Goal: Task Accomplishment & Management: Complete application form

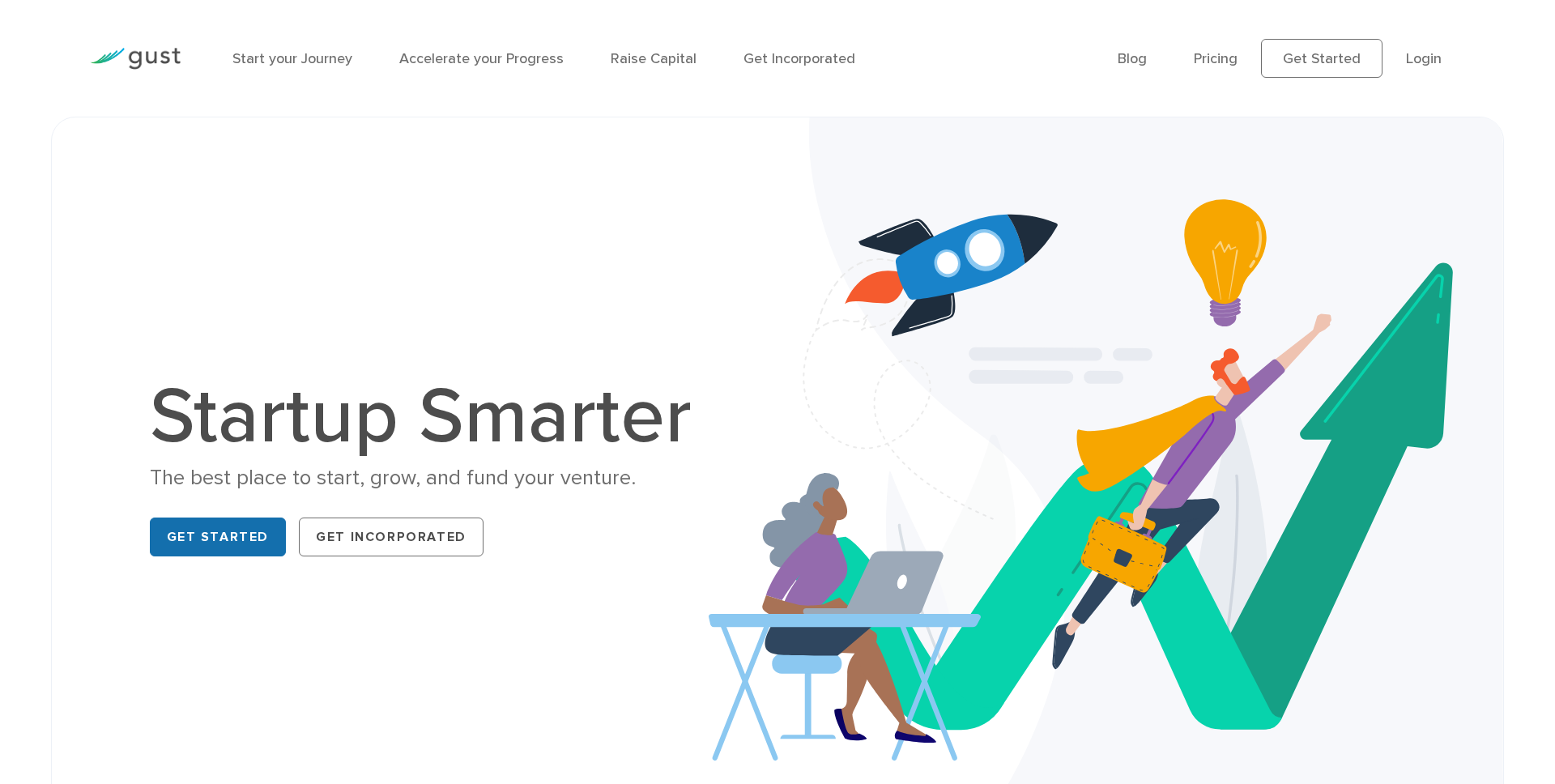
click at [266, 546] on link "Get Started" at bounding box center [218, 537] width 137 height 39
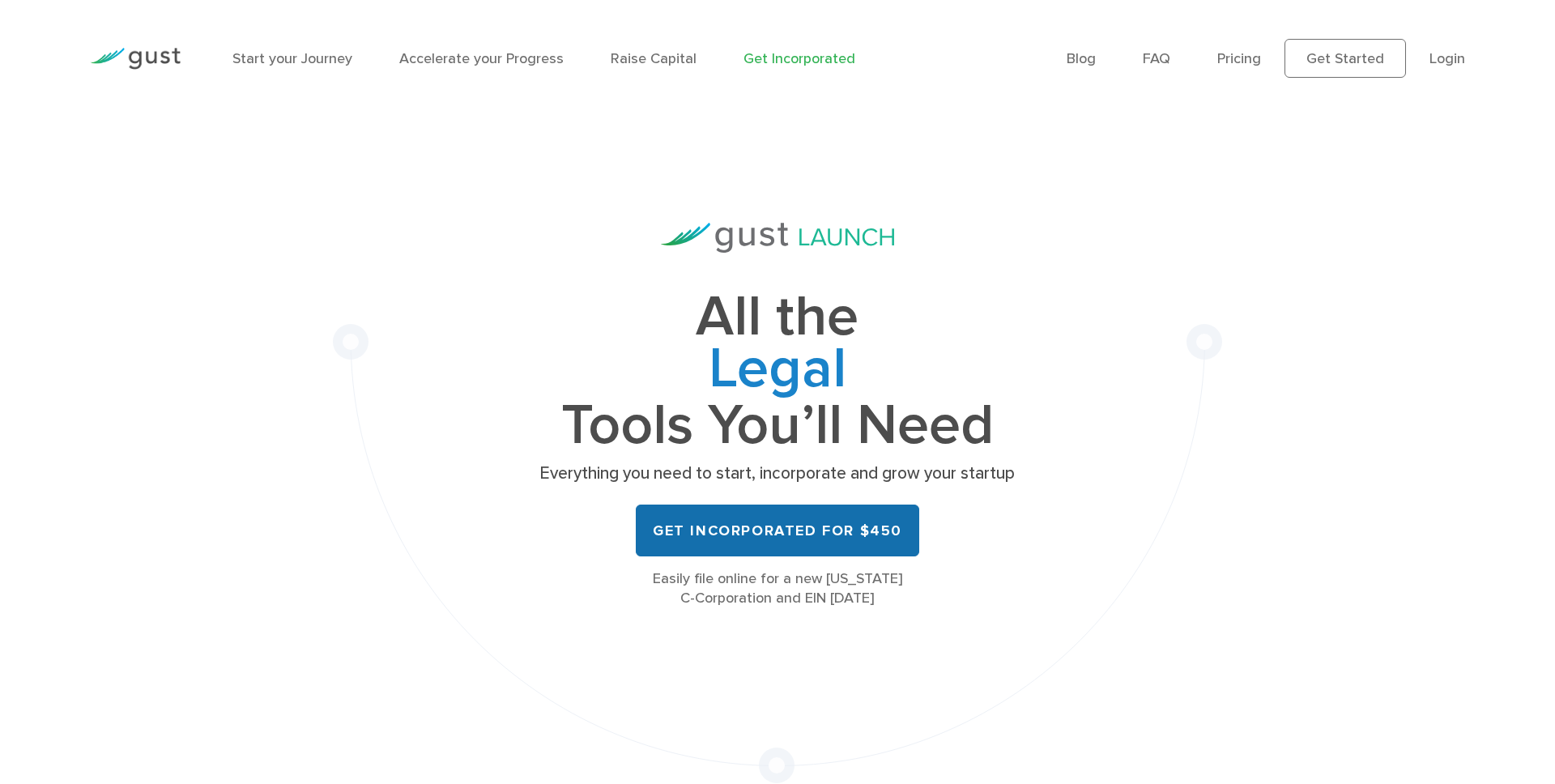
click at [779, 527] on link "Get Incorporated for $450" at bounding box center [778, 530] width 283 height 52
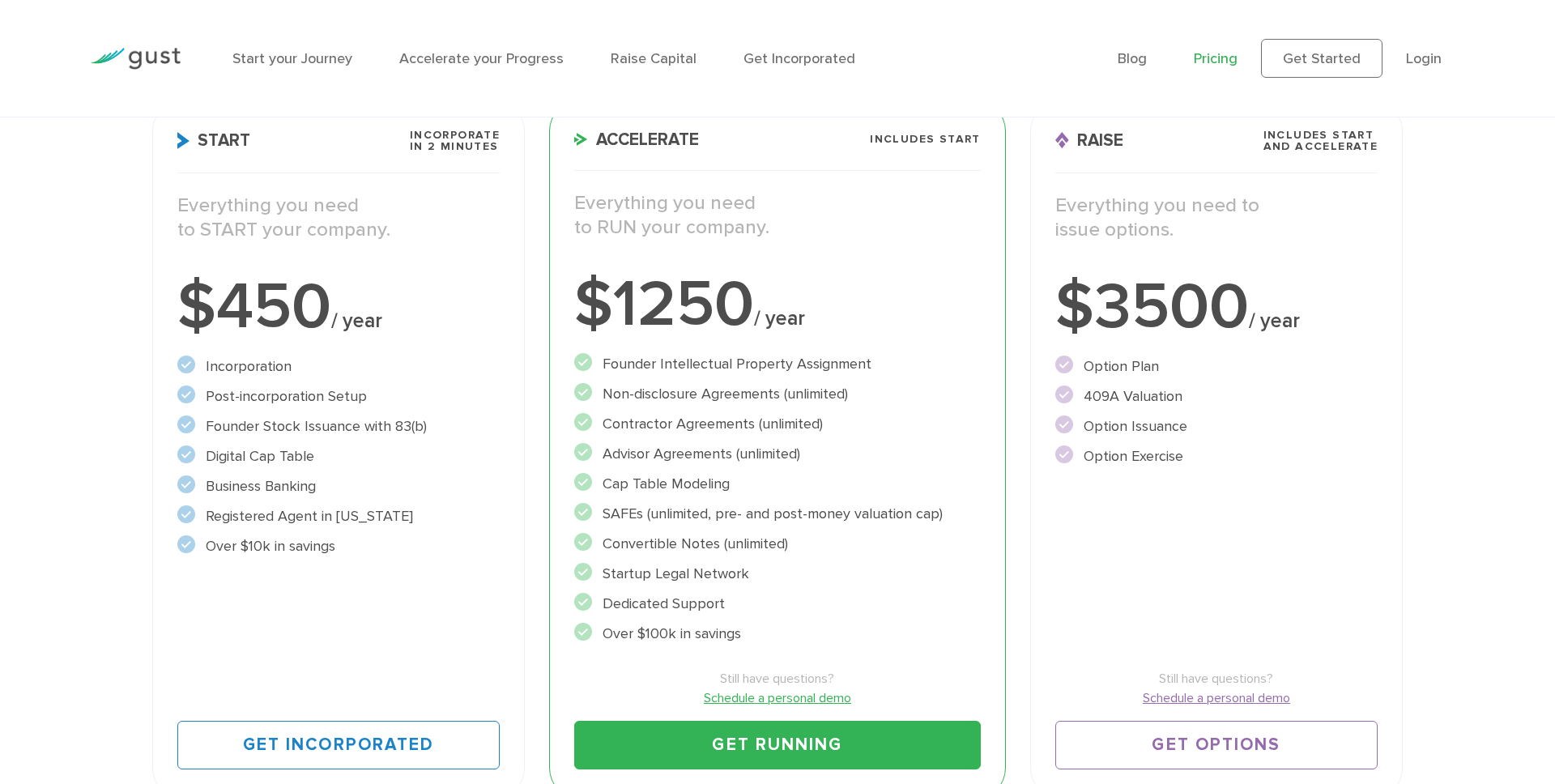
scroll to position [349, 0]
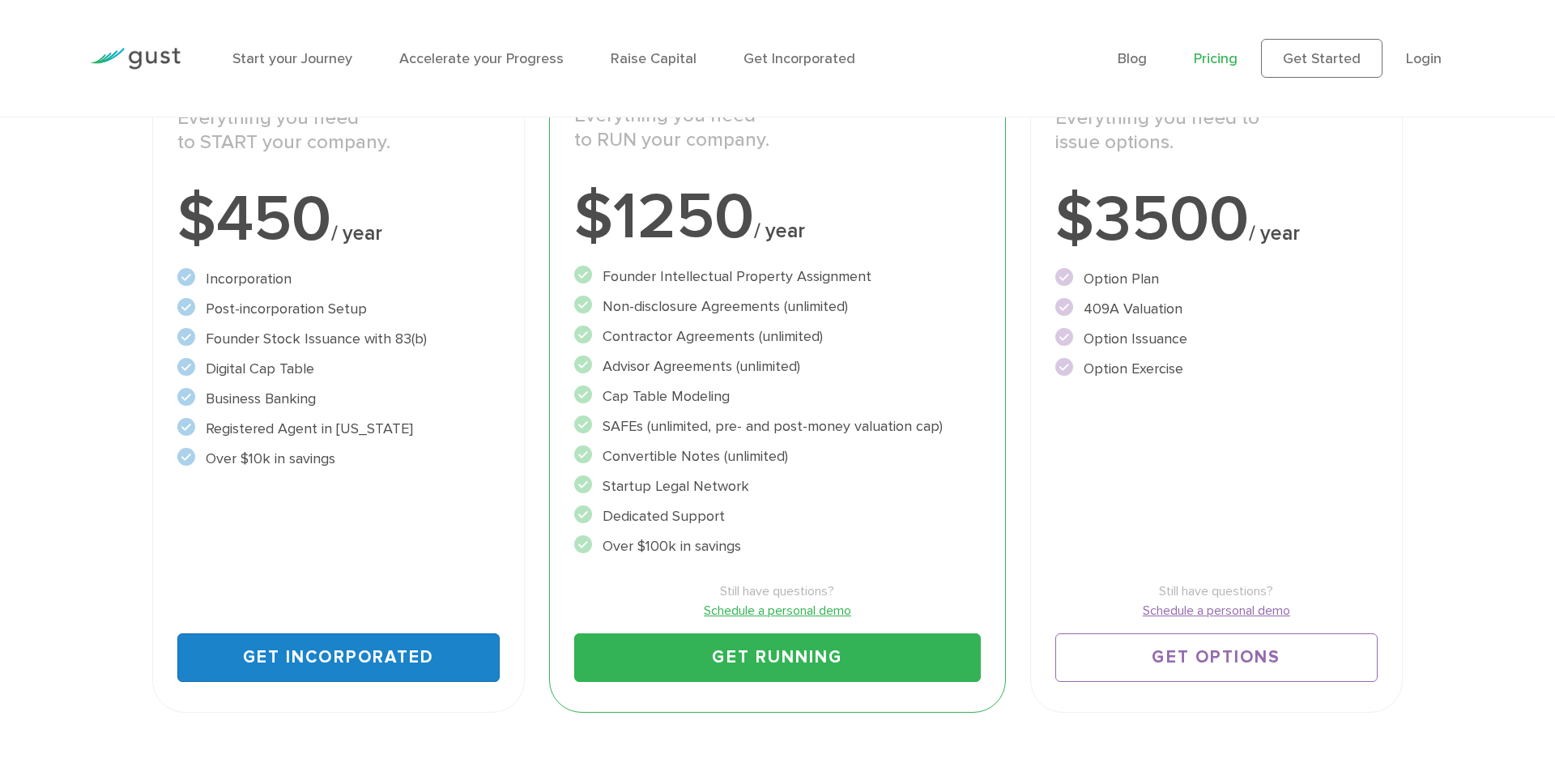
click at [365, 652] on link "Get Incorporated" at bounding box center [339, 657] width 323 height 49
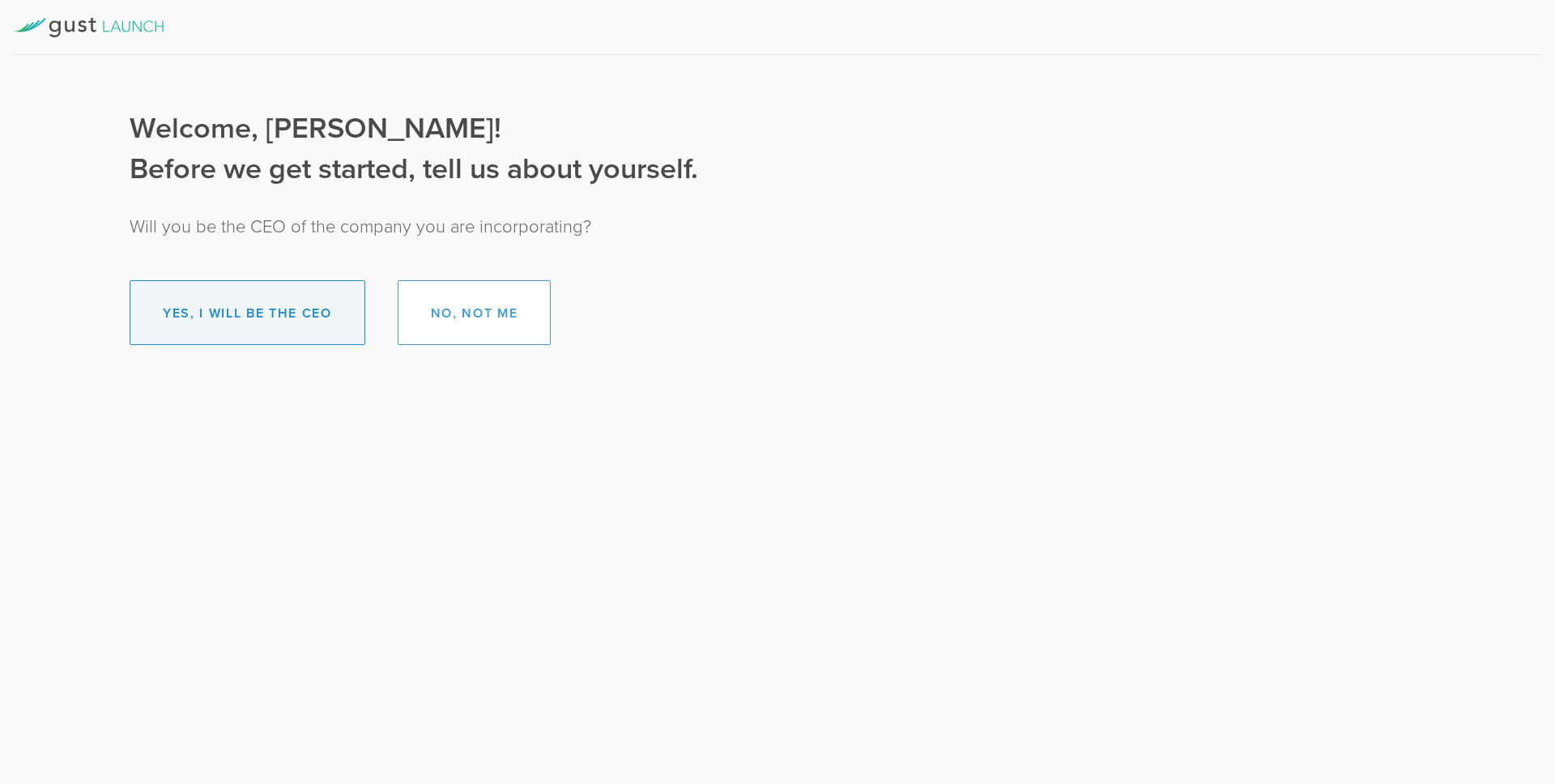
click at [267, 316] on button "Yes, I will be the CEO" at bounding box center [247, 313] width 236 height 65
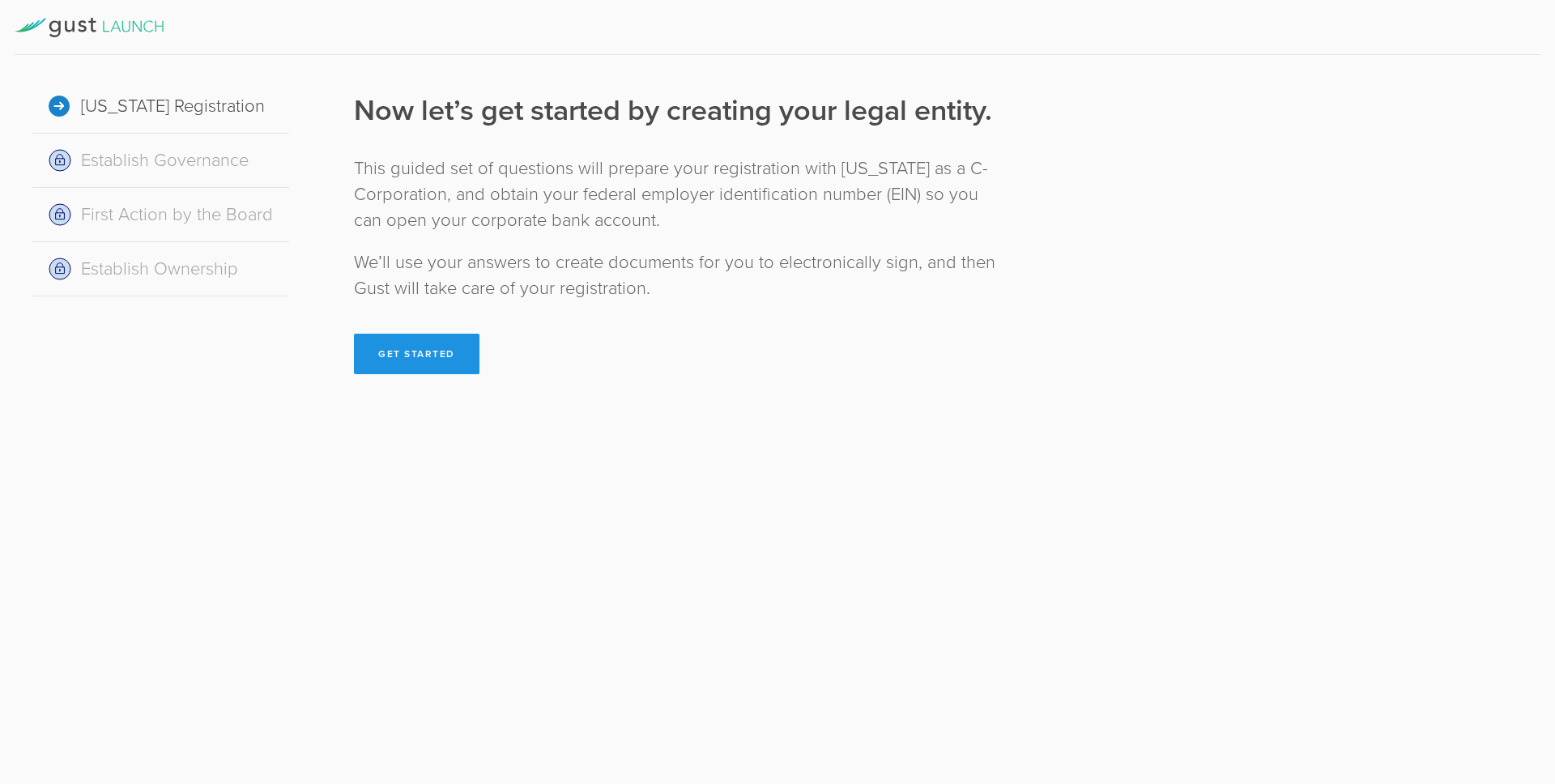
click at [437, 355] on button "Get Started" at bounding box center [416, 354] width 126 height 40
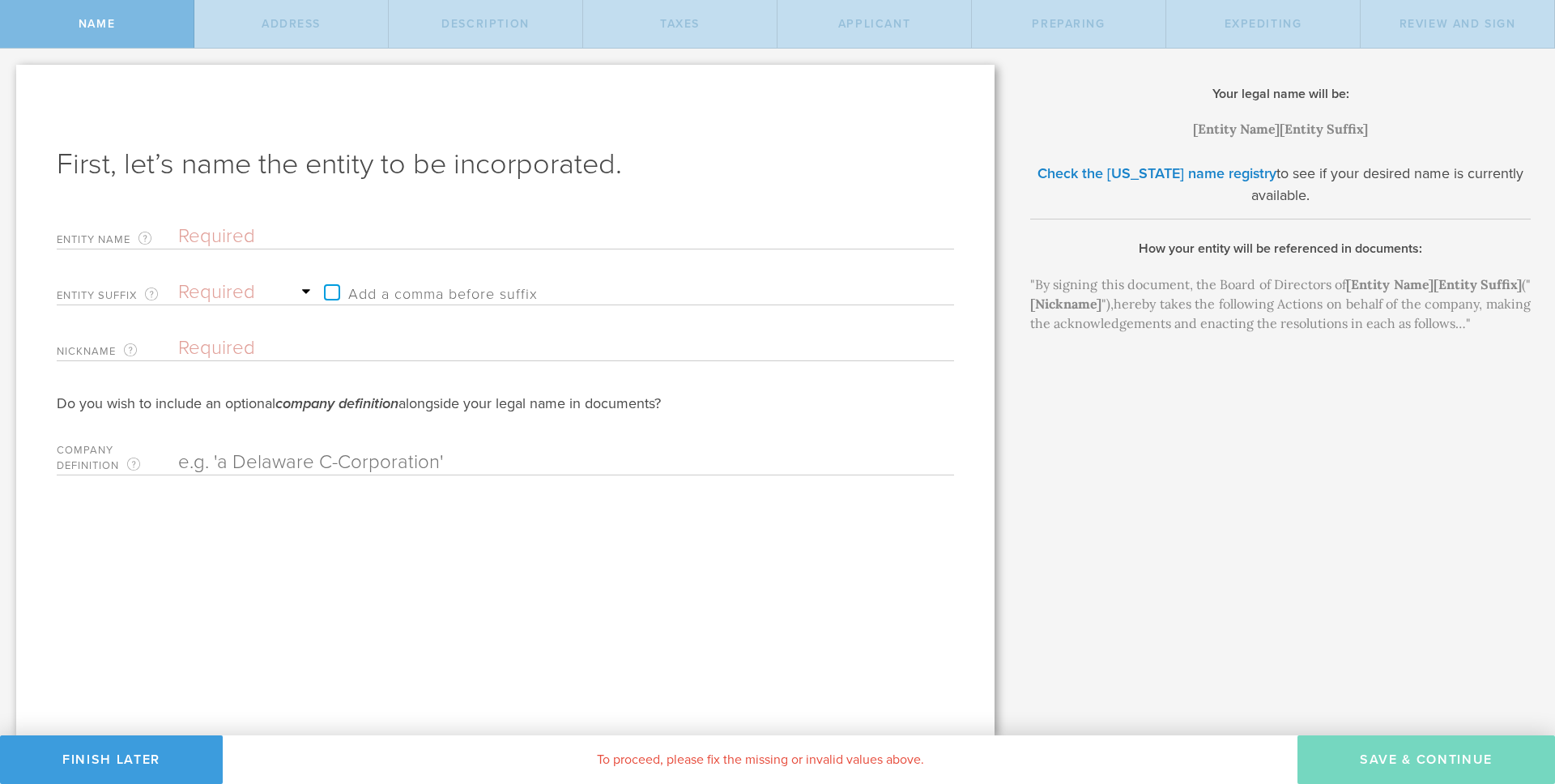
click at [223, 242] on input "text" at bounding box center [537, 236] width 719 height 24
click at [1173, 174] on link "Check the Delaware name registry" at bounding box center [1157, 174] width 239 height 18
click at [313, 243] on input "text" at bounding box center [537, 236] width 719 height 24
type input "W"
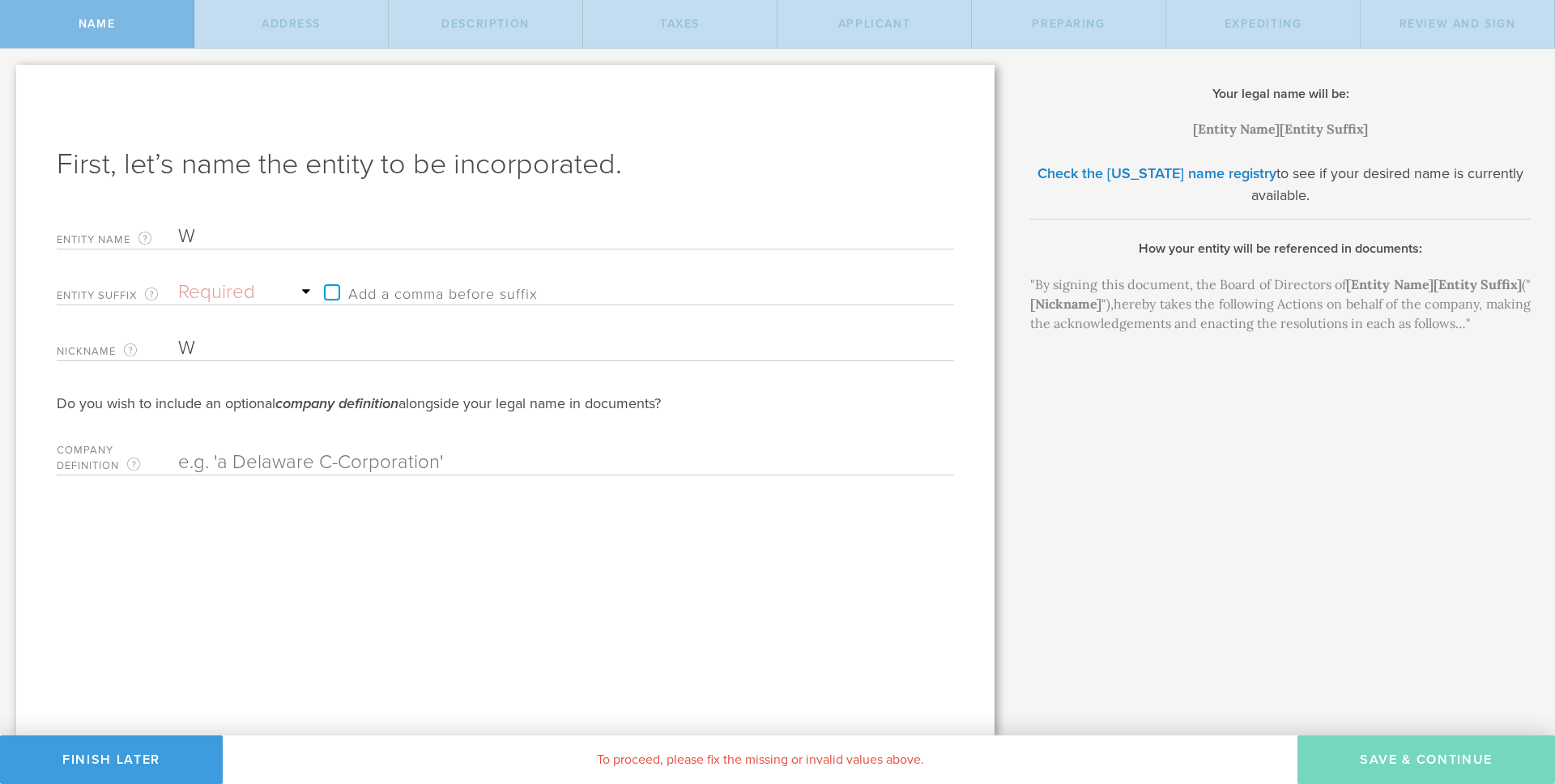
type input "We"
type input "Wen"
click at [200, 229] on input "Wen" at bounding box center [537, 236] width 719 height 24
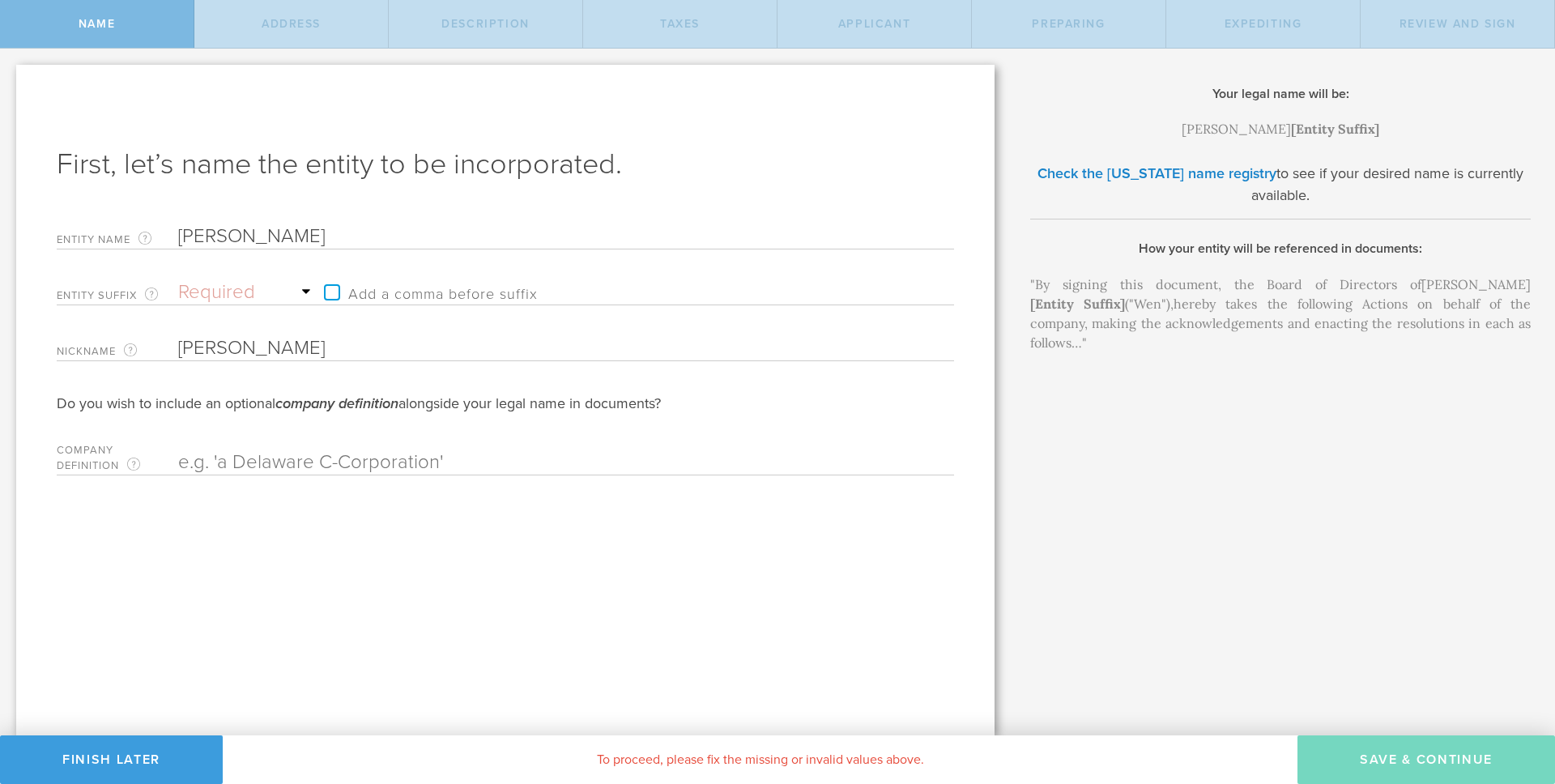
click at [200, 230] on input "Wen" at bounding box center [537, 236] width 719 height 24
type input "B"
type input "Br"
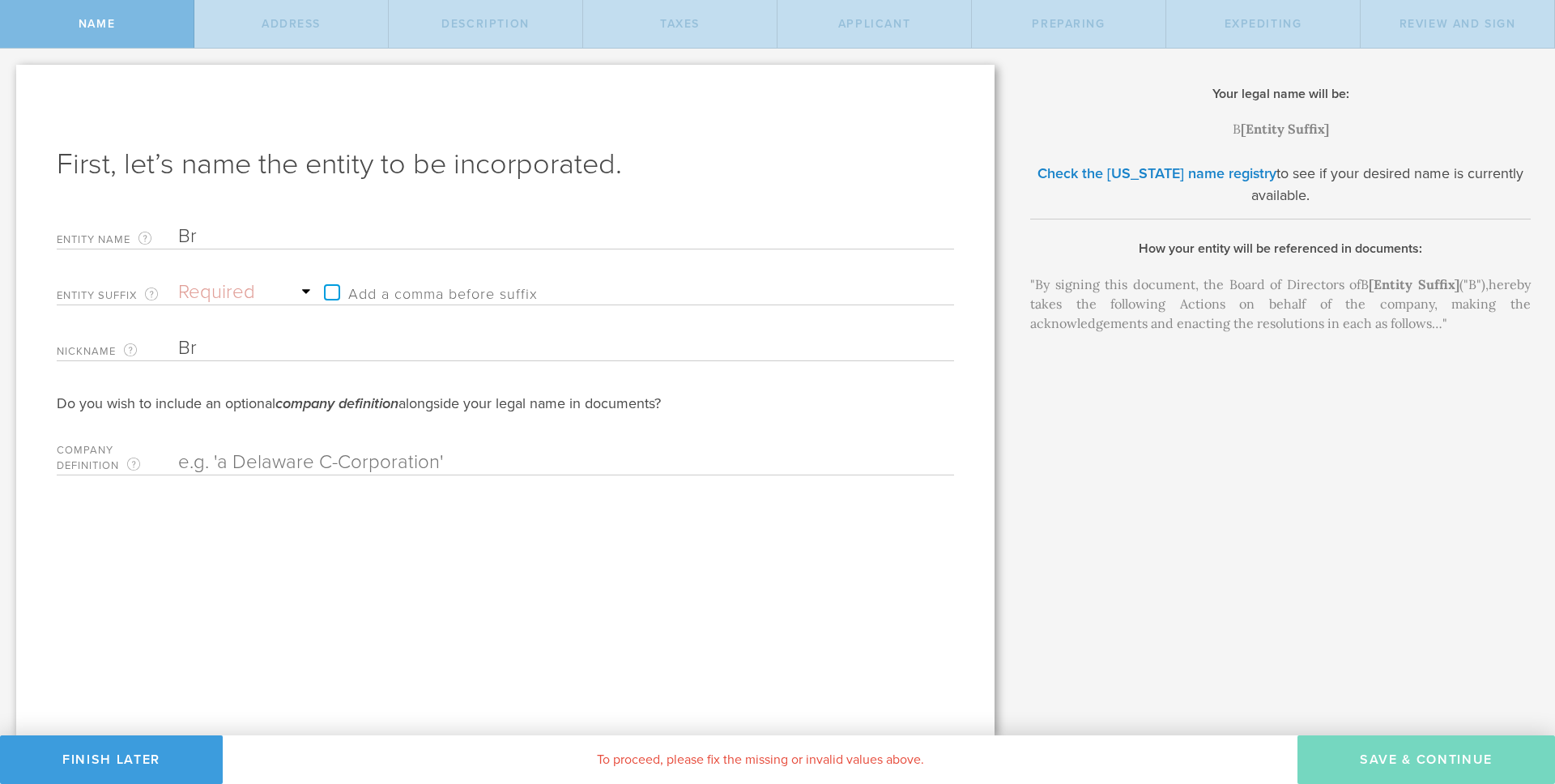
type input "Bre"
type input "Brea"
type input "Break"
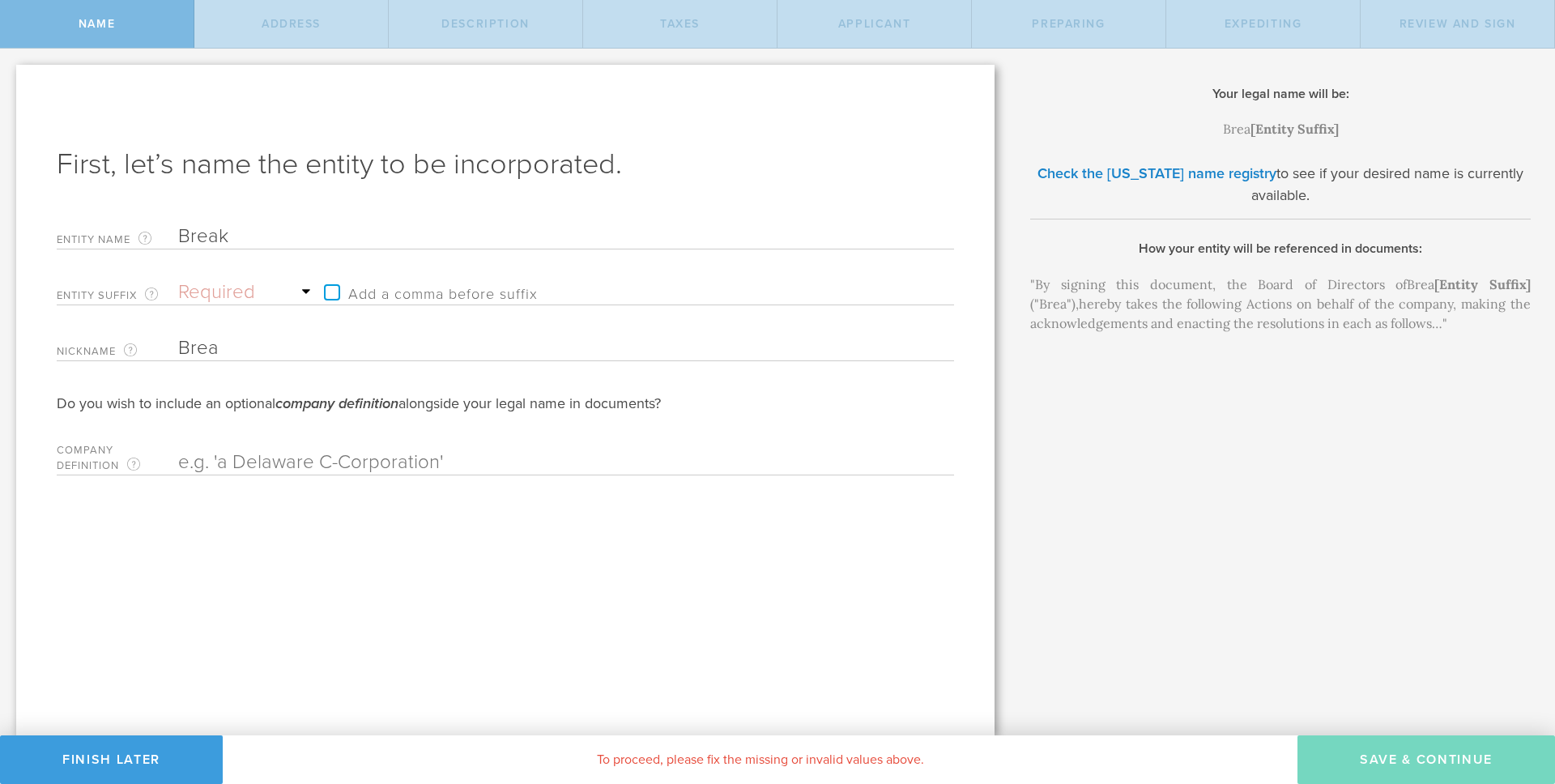
type input "Break"
type input "Breakn"
type input "Breakni"
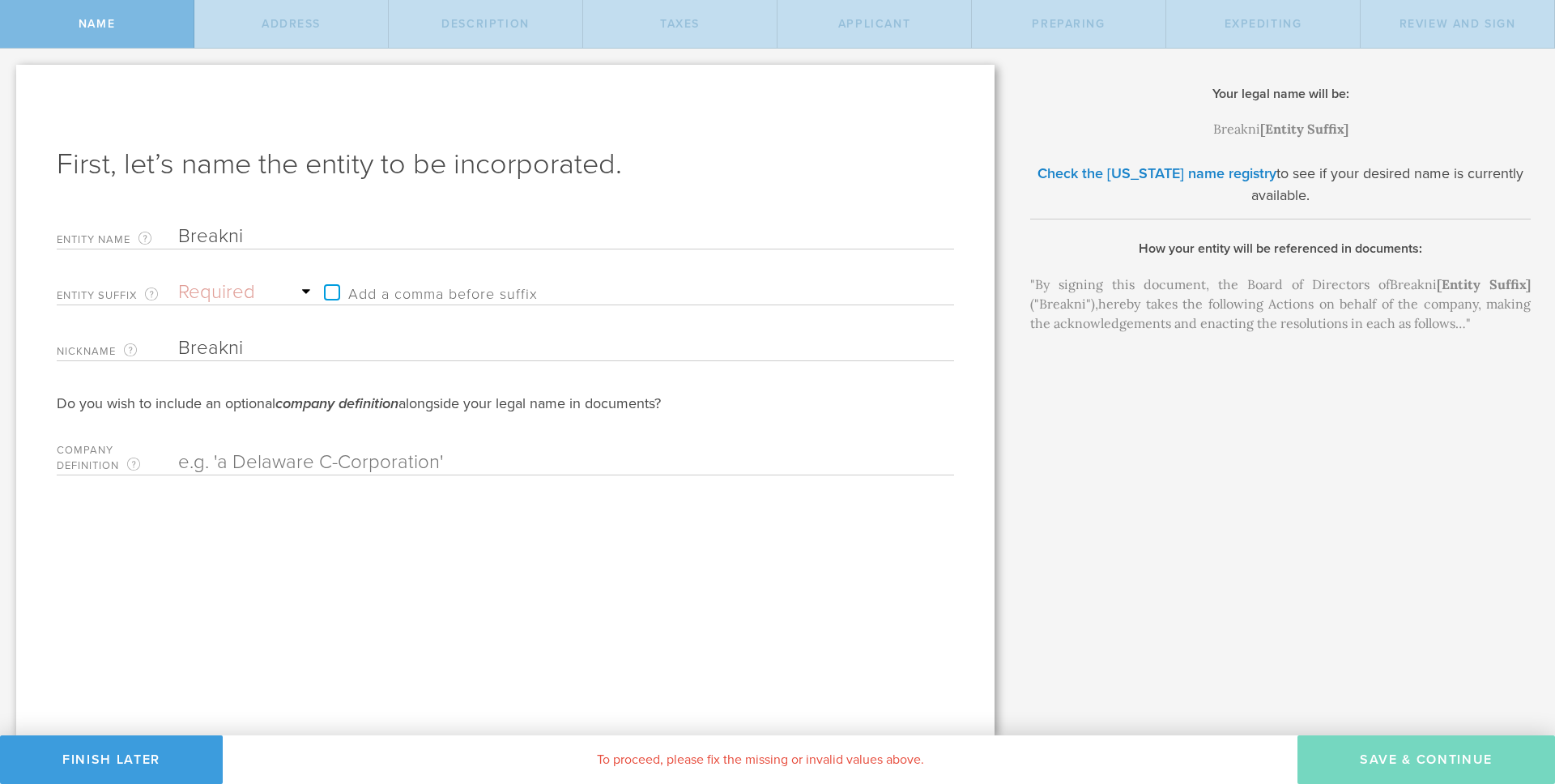
type input "Breaknin"
type input "Breaknine"
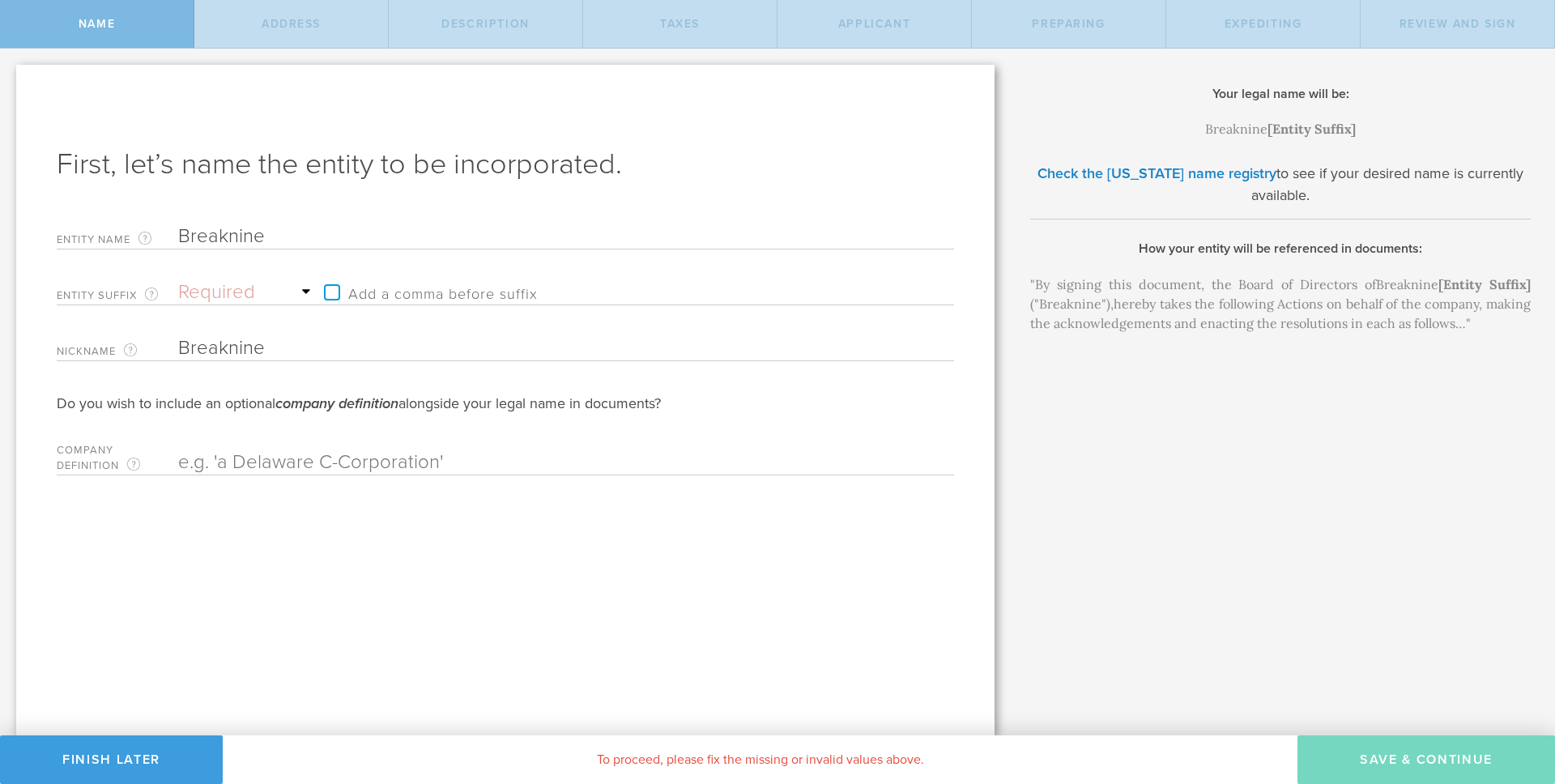
click at [332, 295] on label "Add a comma before suffix" at bounding box center [427, 292] width 222 height 24
click at [332, 295] on input "Add a comma before suffix" at bounding box center [570, 283] width 509 height 24
checkbox input "true"
click at [230, 296] on select "Required Association Club Co. Company Corp. Corporation Foundation Fund Inc. In…" at bounding box center [247, 292] width 138 height 24
select select "incorporated"
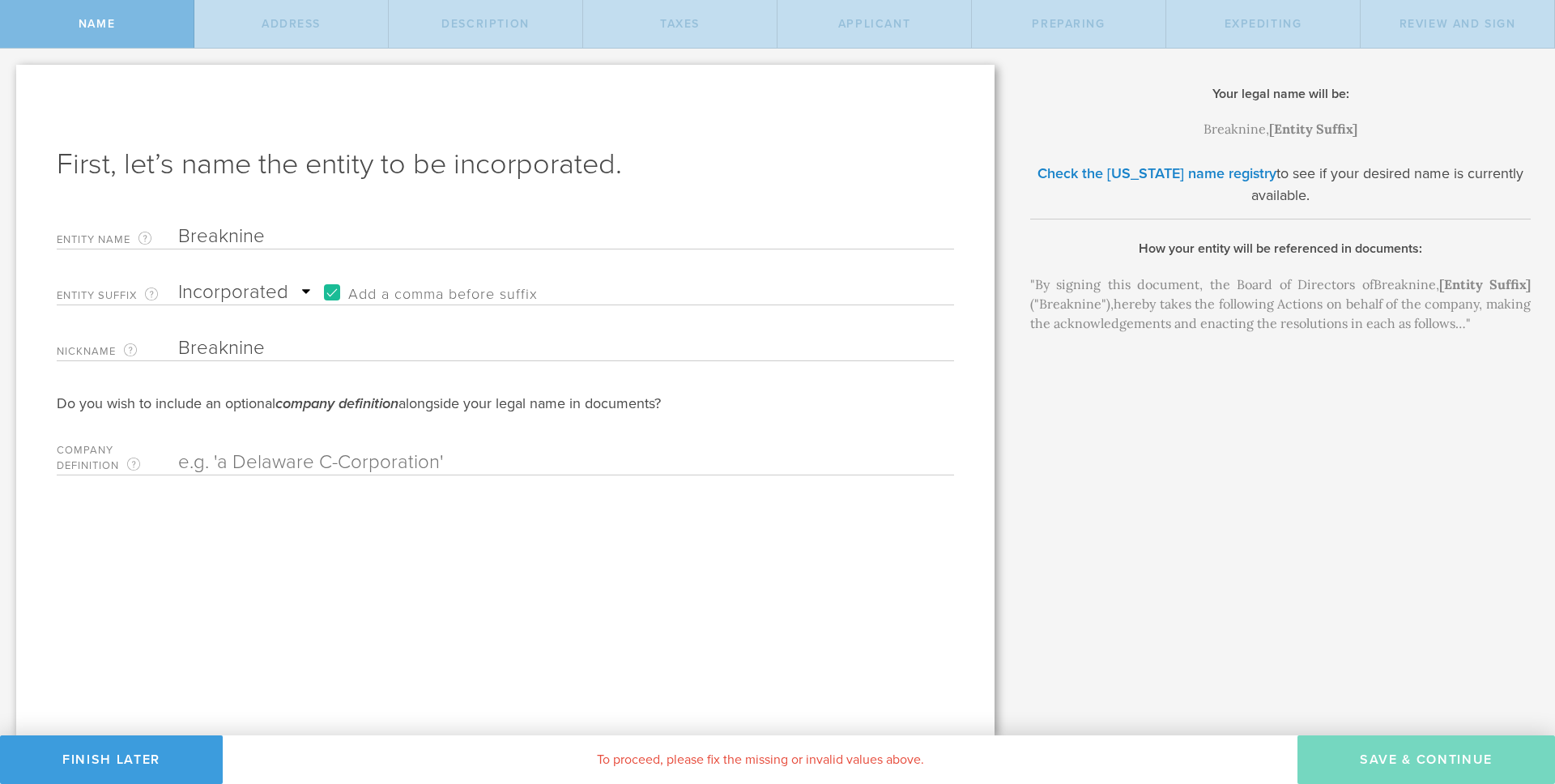
click at [178, 281] on select "Required Association Club Co. Company Corp. Corporation Foundation Fund Inc. In…" at bounding box center [247, 292] width 138 height 24
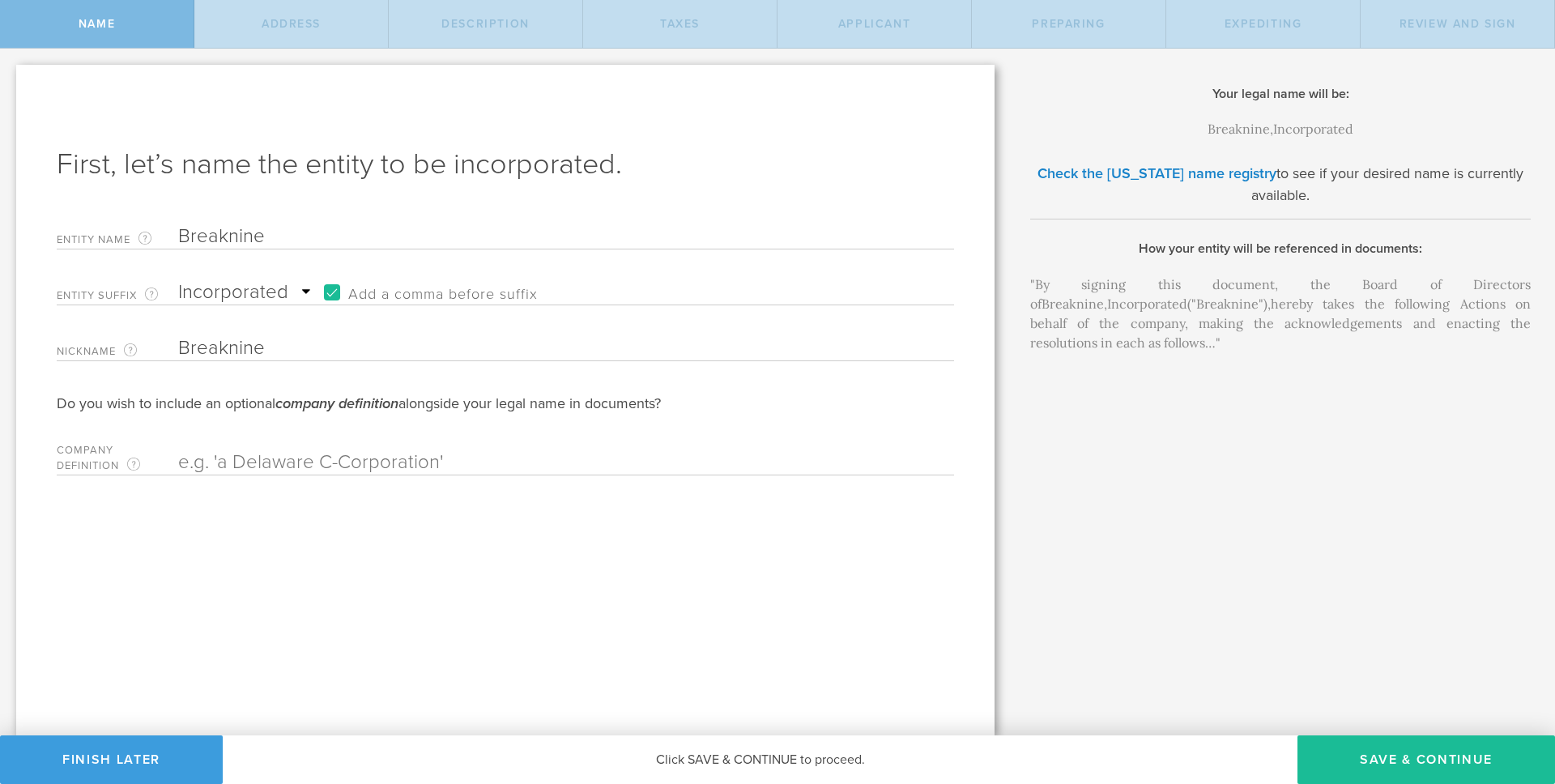
click at [405, 453] on input "text" at bounding box center [537, 461] width 719 height 24
type input "Delaware C-Corporation"
drag, startPoint x: 238, startPoint y: 237, endPoint x: 274, endPoint y: 240, distance: 36.1
click at [238, 238] on input "Breaknine" at bounding box center [537, 236] width 719 height 24
type input "Breakine"
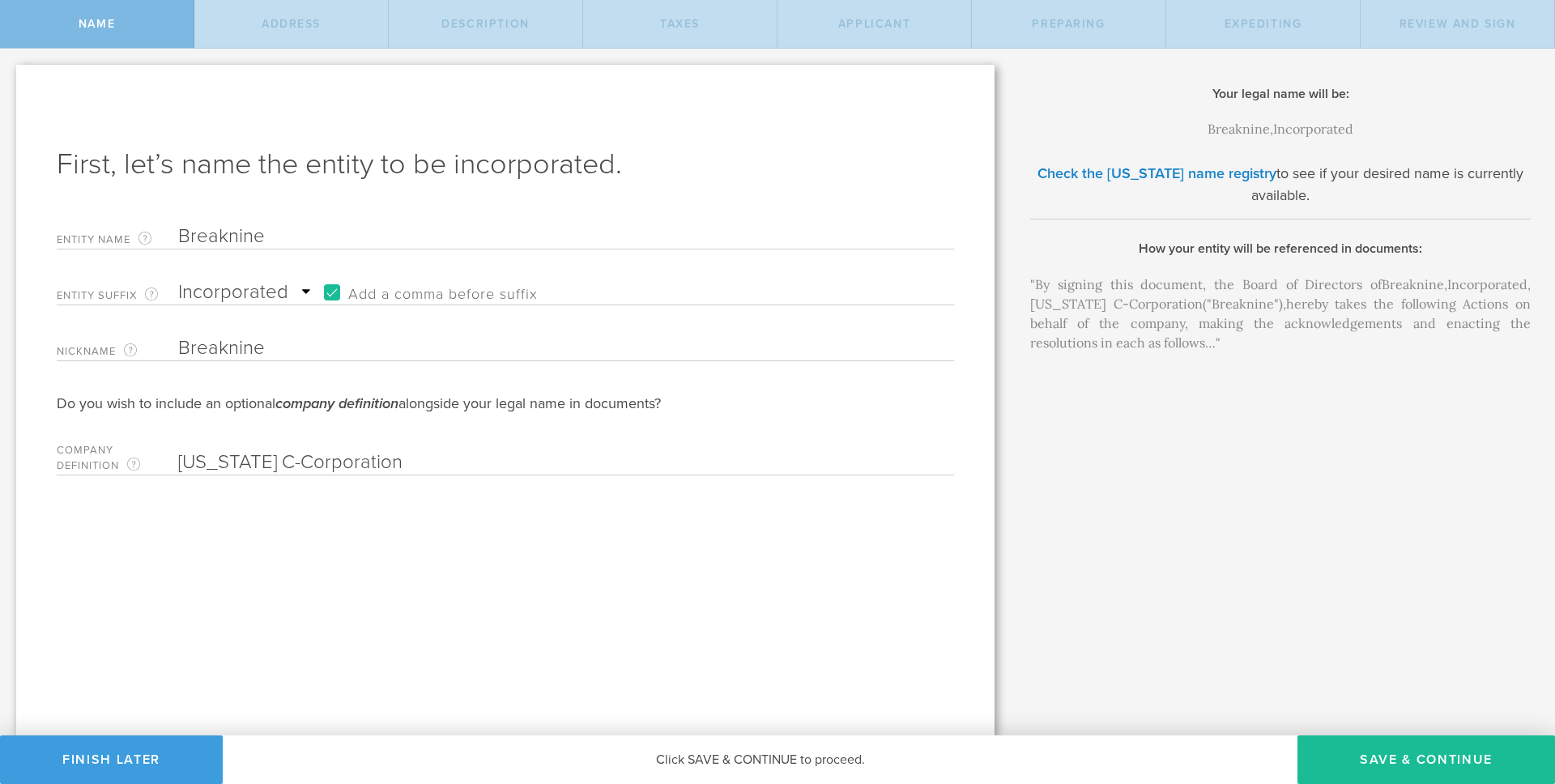
type input "Breakine"
type input "BreakNine"
type input "Break Nine"
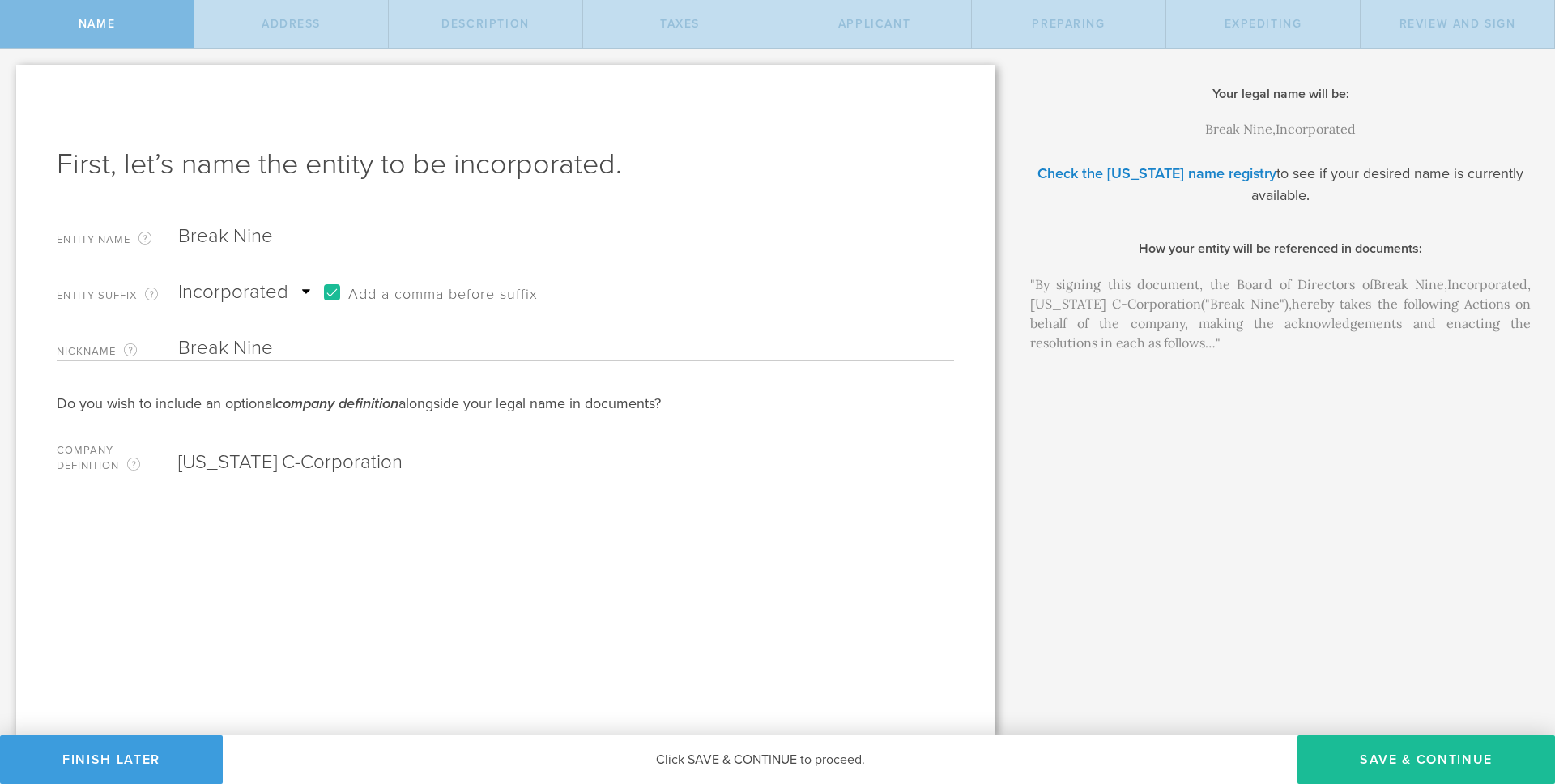
type input "Break ine"
type input "Breakine"
type input "Breaknine"
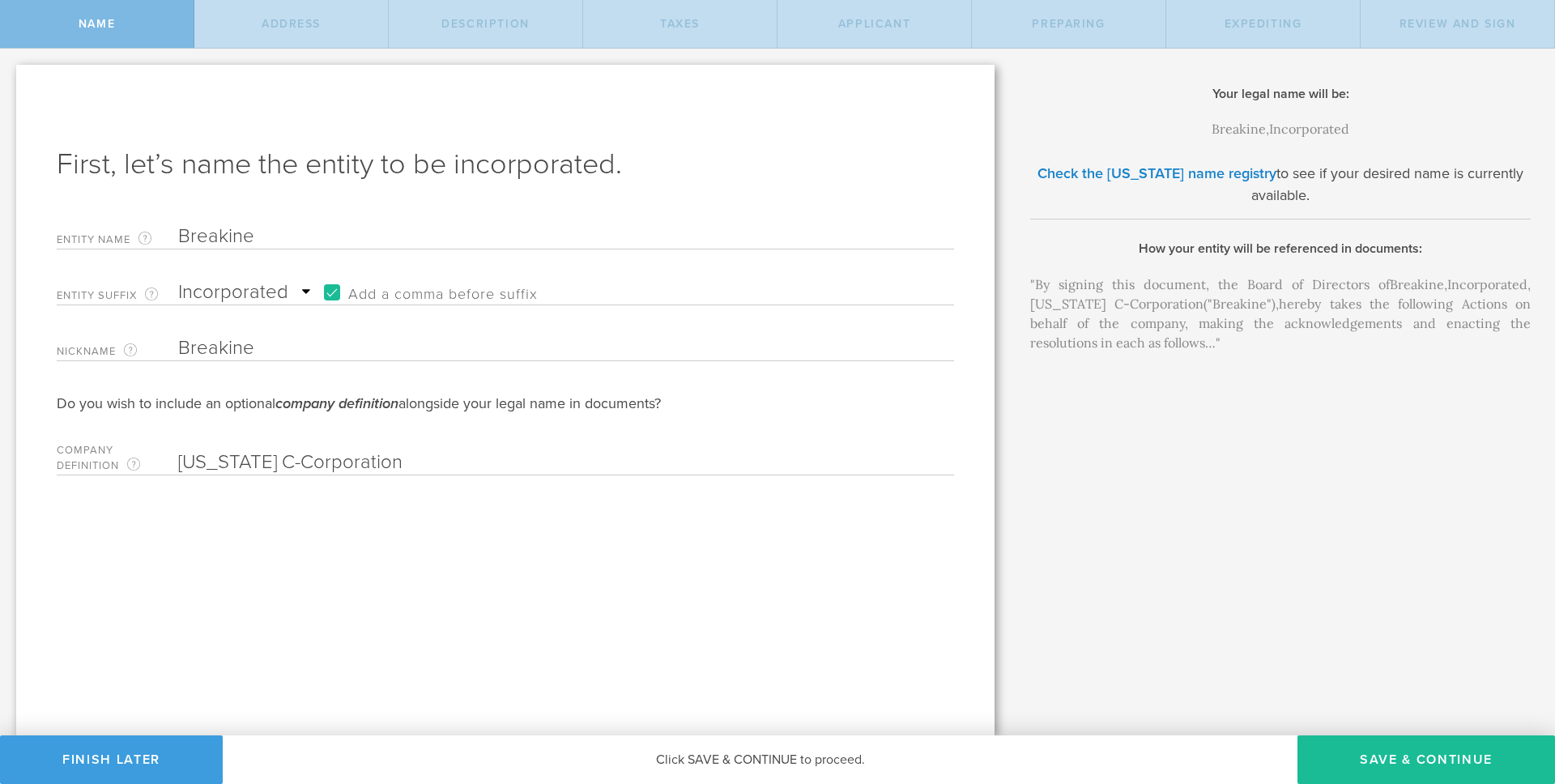
type input "Breaknine"
click at [360, 246] on input "Breaknine" at bounding box center [537, 236] width 719 height 24
click at [227, 239] on input "Breaknine" at bounding box center [537, 236] width 719 height 24
type input "Breakine"
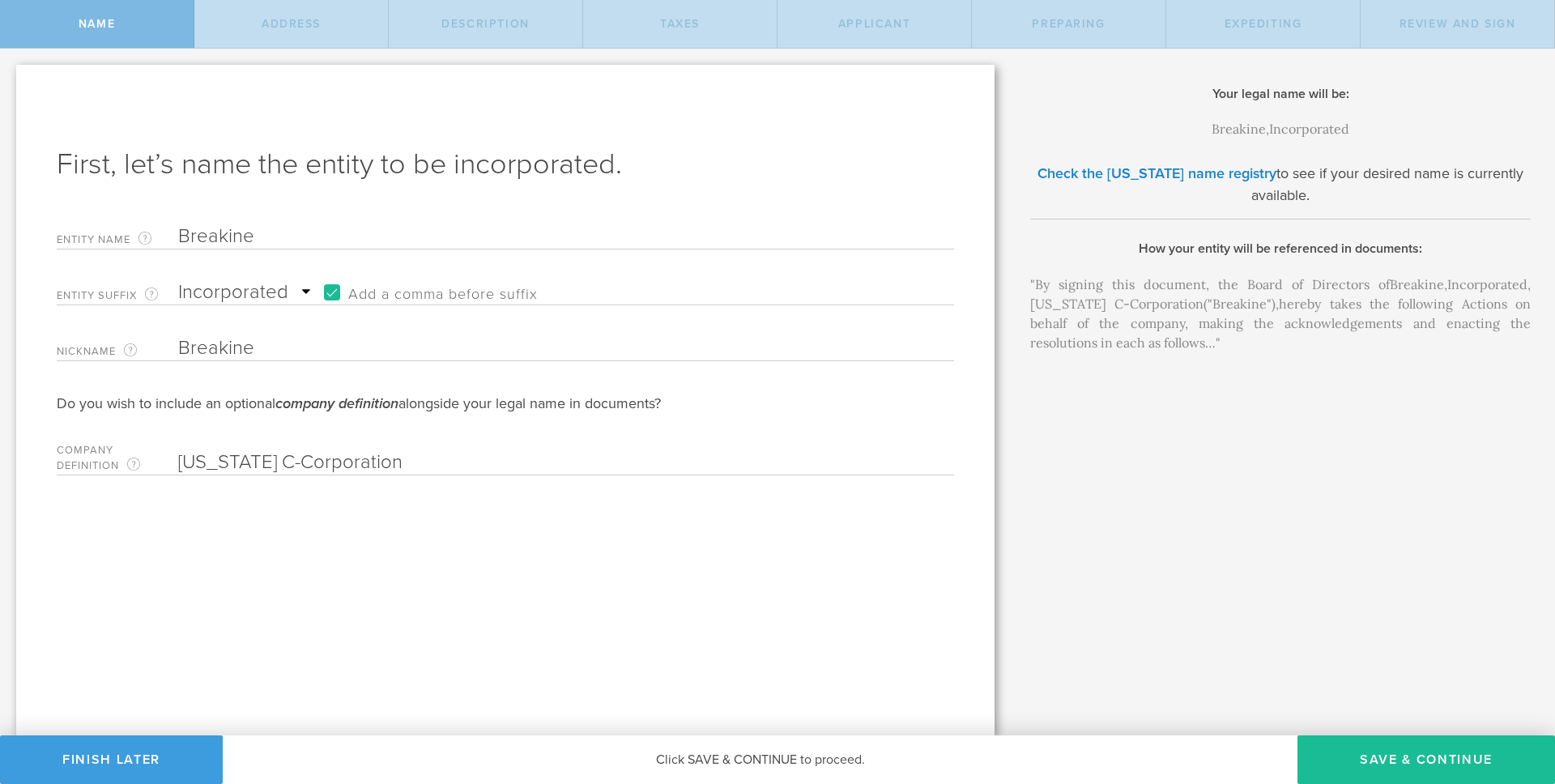
type input "BreakNine"
click at [228, 236] on input "BreakNine" at bounding box center [537, 236] width 719 height 24
type input "Break Nine"
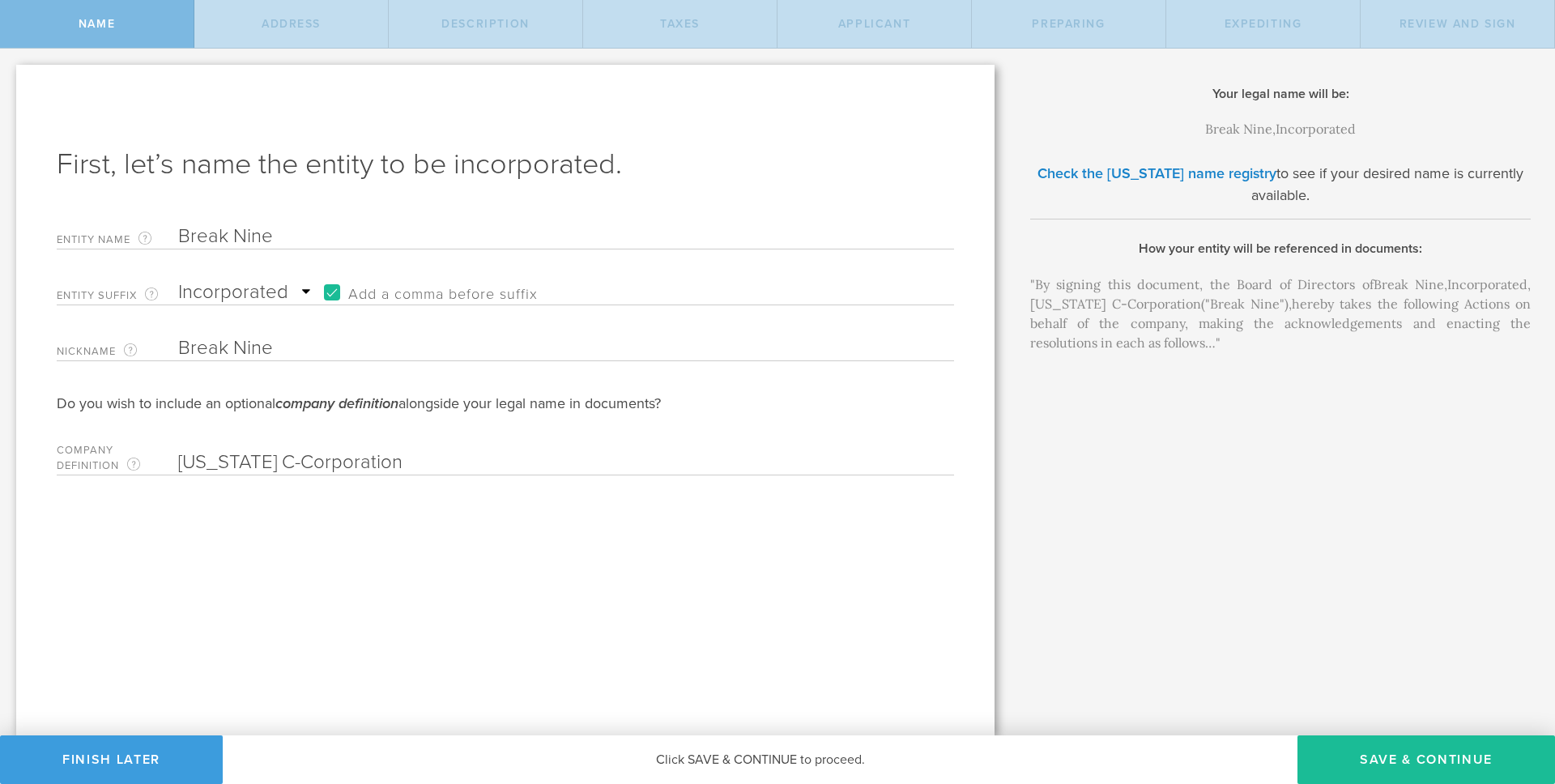
drag, startPoint x: 284, startPoint y: 239, endPoint x: 175, endPoint y: 232, distance: 109.2
click at [160, 233] on div "Entity Name The name of your Delaware C-Corporation, excluding the suffix. If y…" at bounding box center [505, 233] width 897 height 33
type input "b"
type input "br"
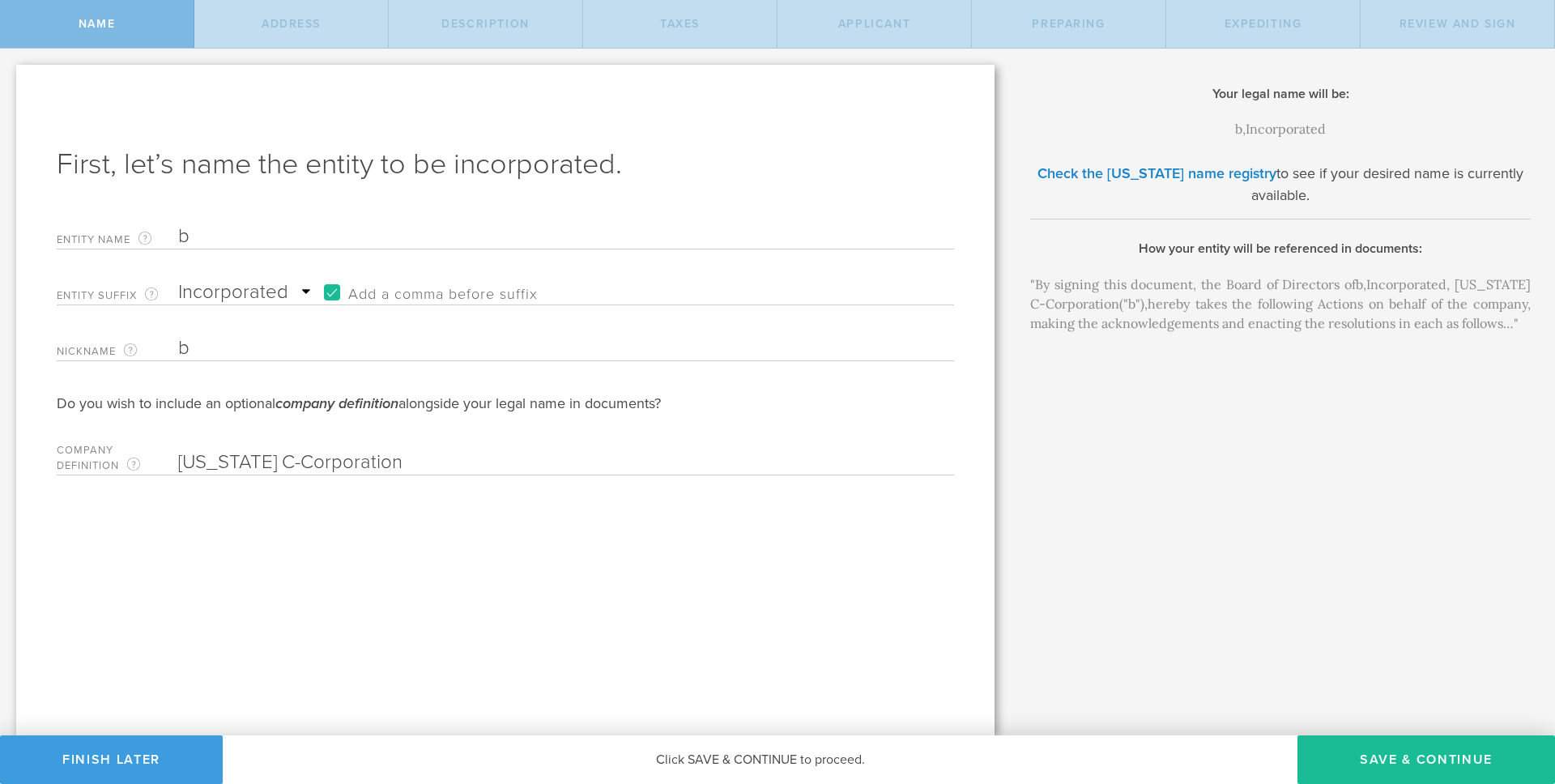
type input "br"
type input "bre"
type input "brea"
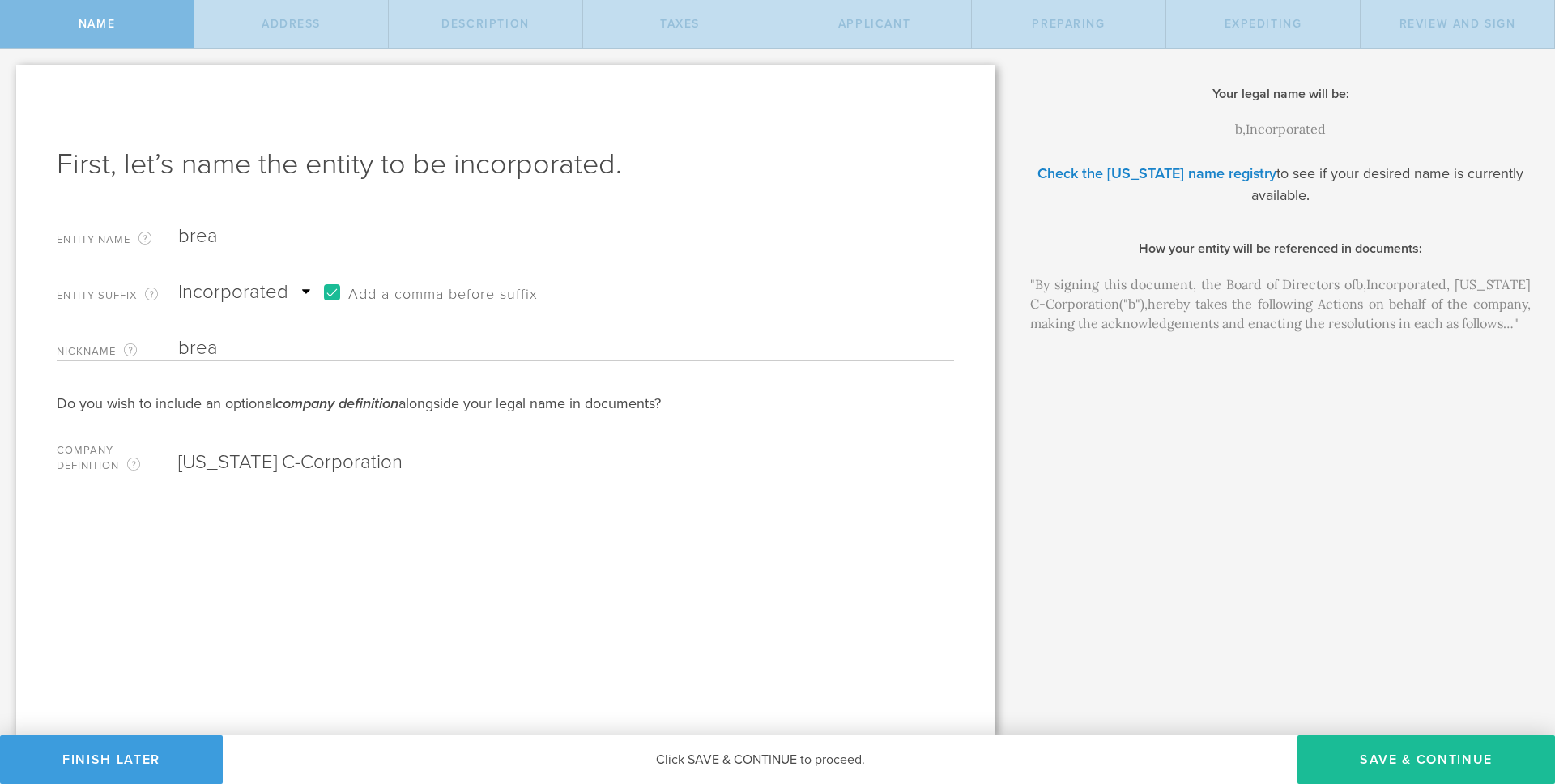
type input "break"
type input "break n"
type input "break ni"
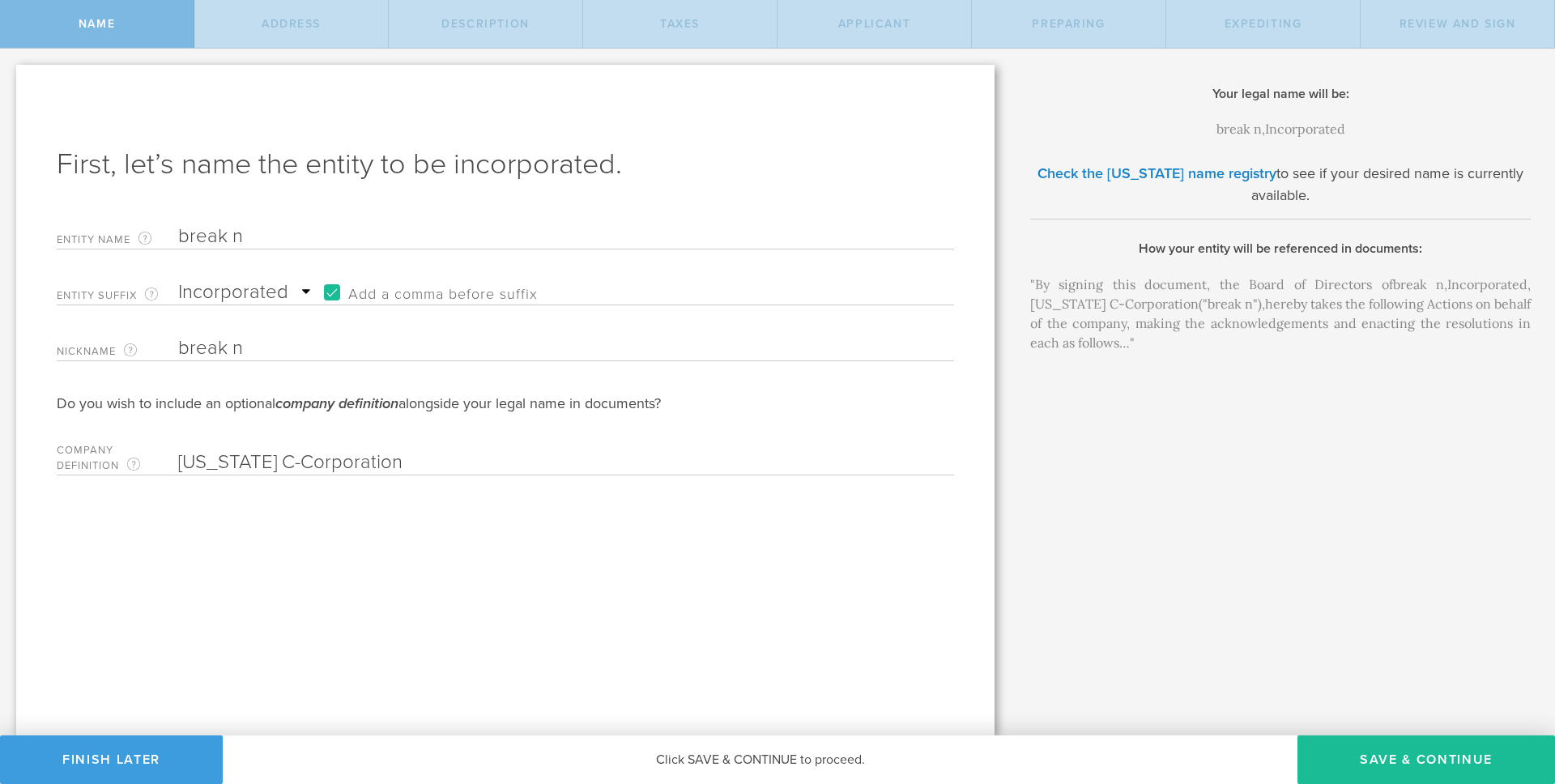
type input "break ni"
type input "break nin"
type input "break nine"
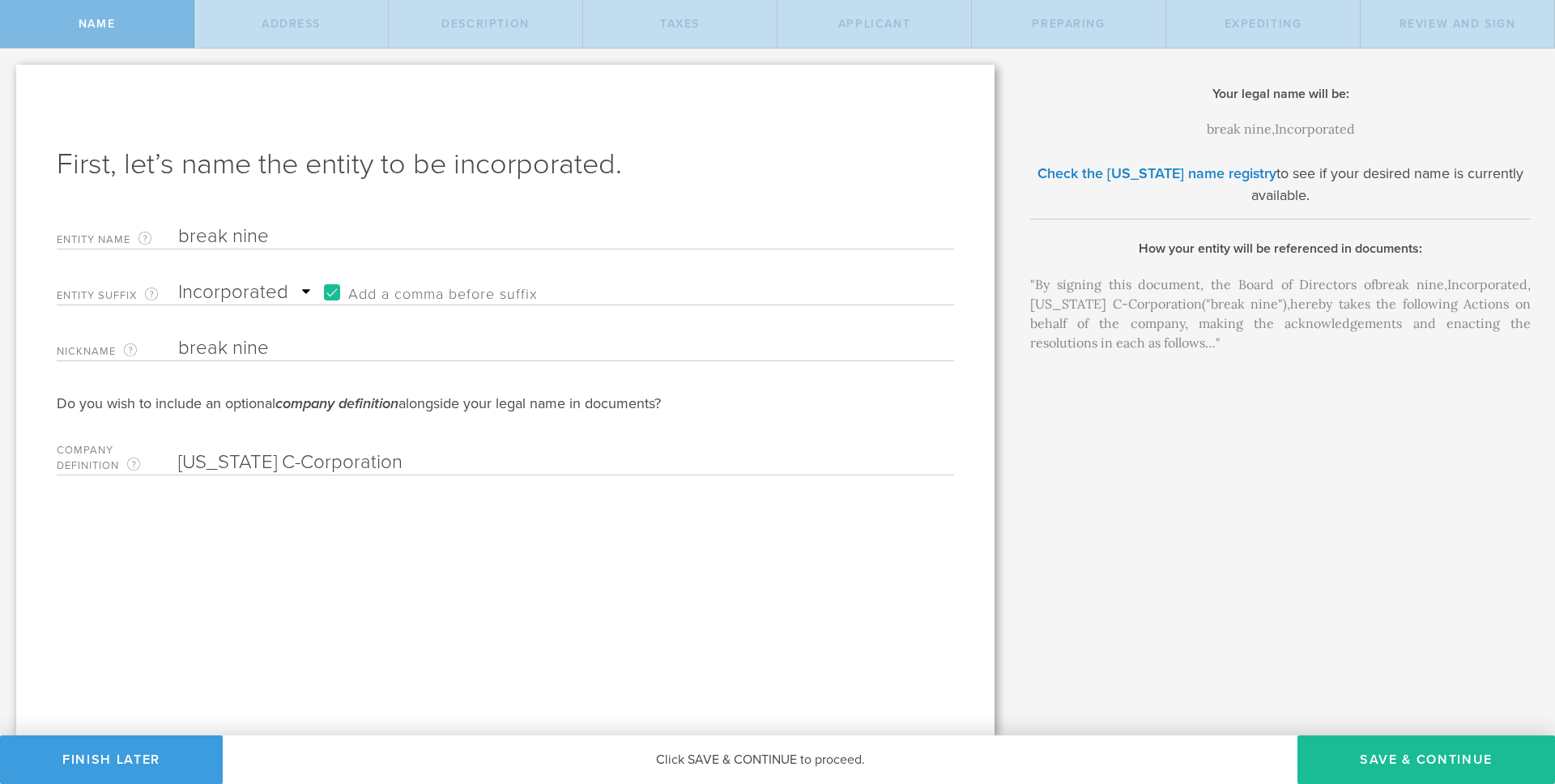
type input "breaknine"
type input "reaknine"
type input "Breaknine"
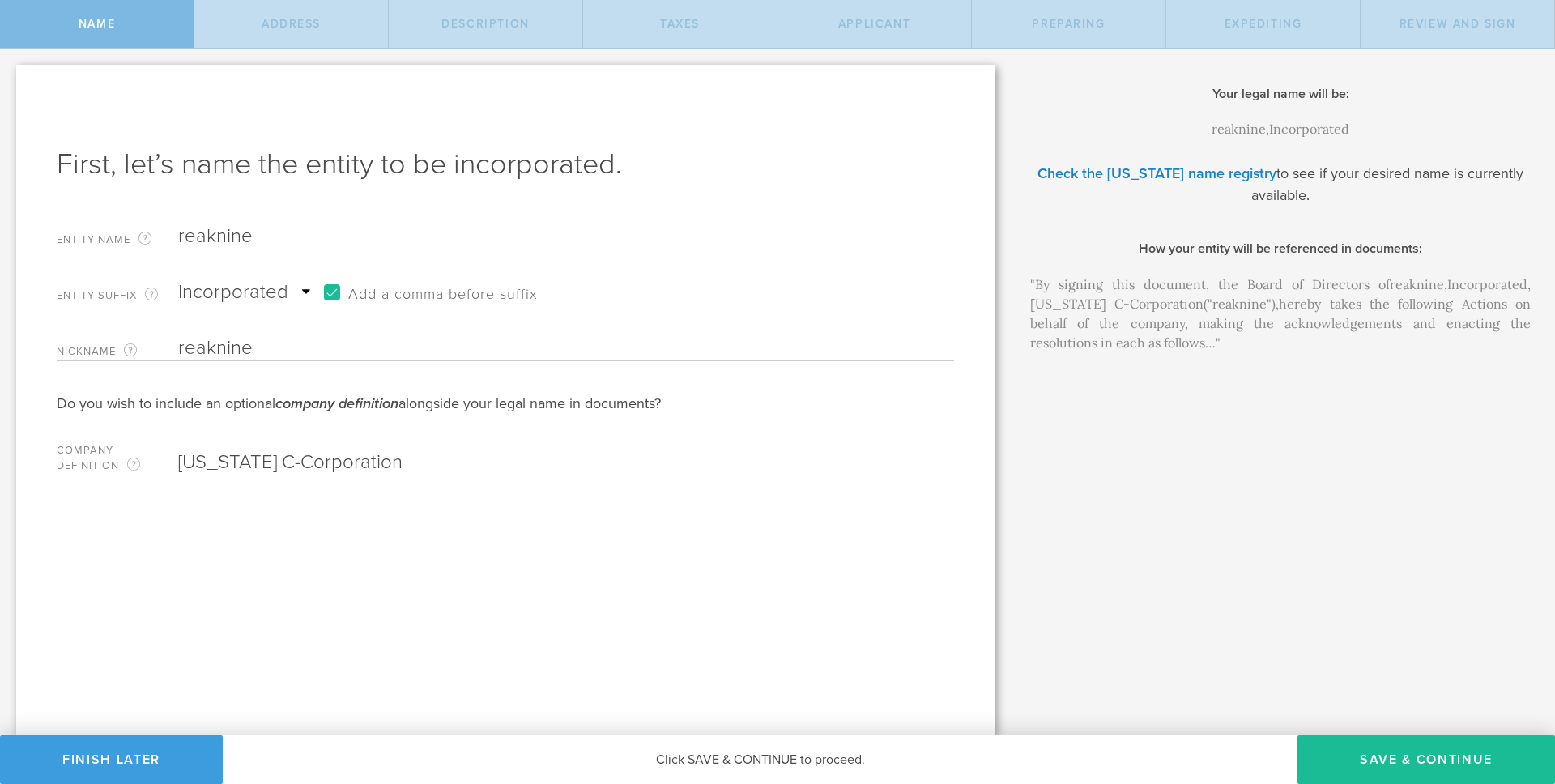
type input "Breaknine"
click at [337, 298] on label "Add a comma before suffix" at bounding box center [427, 292] width 222 height 24
click at [337, 297] on input "Add a comma before suffix" at bounding box center [570, 283] width 509 height 24
click at [336, 294] on label "Add a comma before suffix" at bounding box center [427, 292] width 222 height 24
click at [336, 294] on input "Add a comma before suffix" at bounding box center [570, 283] width 509 height 24
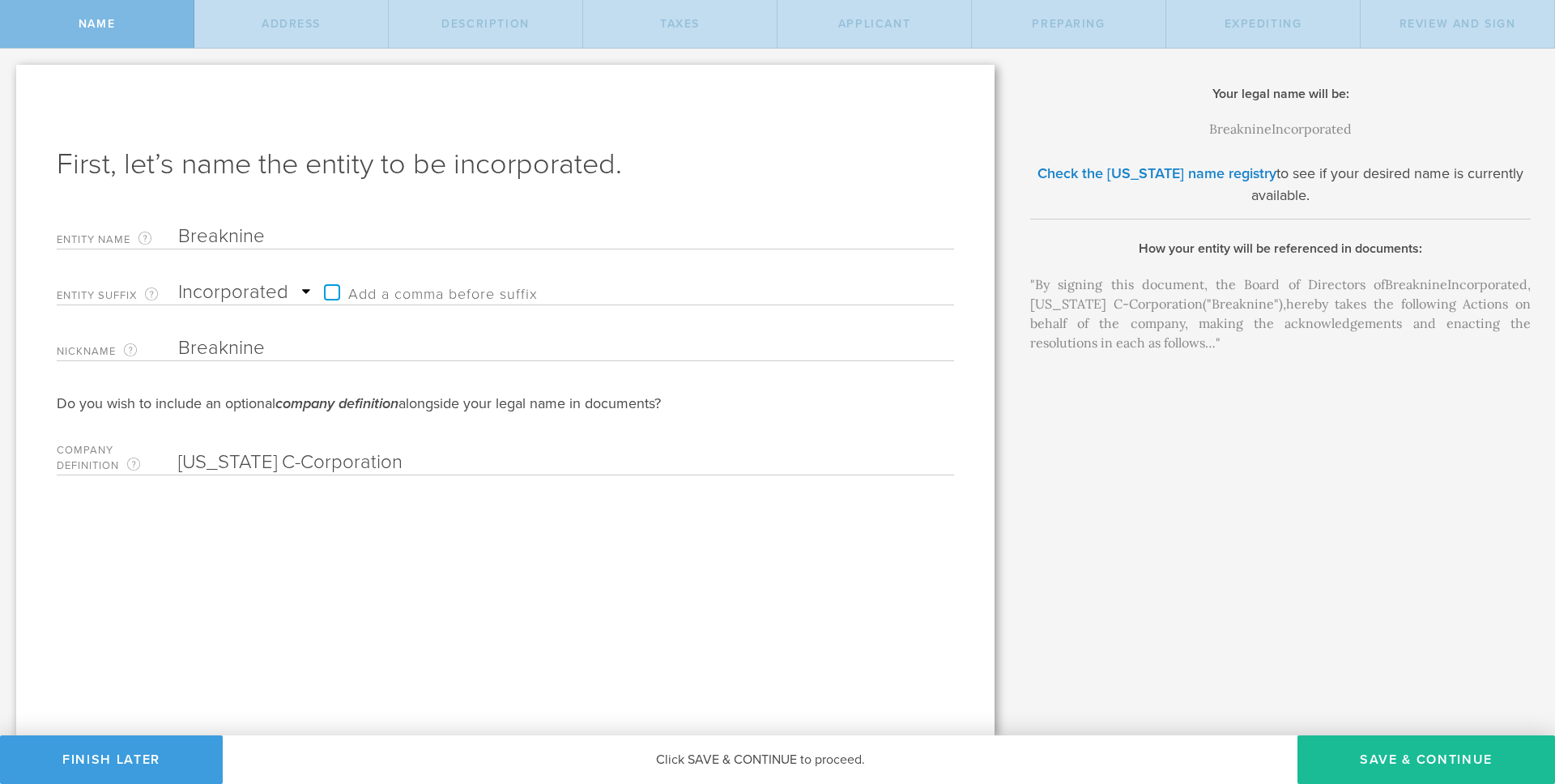
checkbox input "true"
click at [294, 292] on select "Required Association Club Co. Company Corp. Corporation Foundation Fund Inc. In…" at bounding box center [247, 292] width 138 height 24
select select "inc."
click at [178, 281] on select "Required Association Club Co. Company Corp. Corporation Foundation Fund Inc. In…" at bounding box center [247, 292] width 138 height 24
click at [354, 354] on input "Breaknine" at bounding box center [537, 347] width 719 height 24
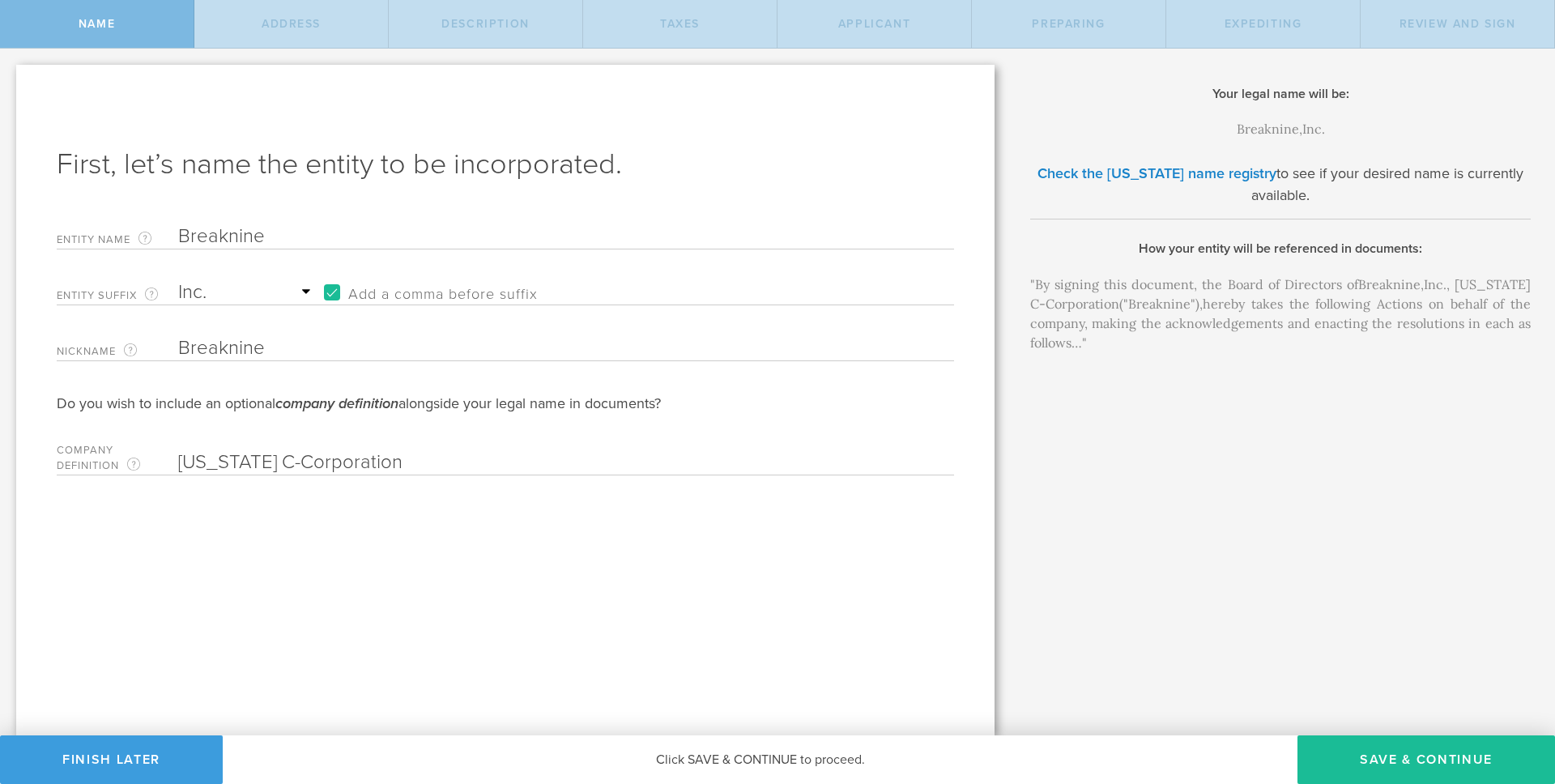
drag, startPoint x: 400, startPoint y: 465, endPoint x: 323, endPoint y: 467, distance: 77.0
click at [323, 467] on input "Delaware C-Corporation" at bounding box center [537, 461] width 719 height 24
type input "Delaware C-Corp."
drag, startPoint x: 333, startPoint y: 467, endPoint x: 189, endPoint y: 449, distance: 145.1
click at [188, 450] on input "Delaware C-Corp." at bounding box center [537, 461] width 719 height 24
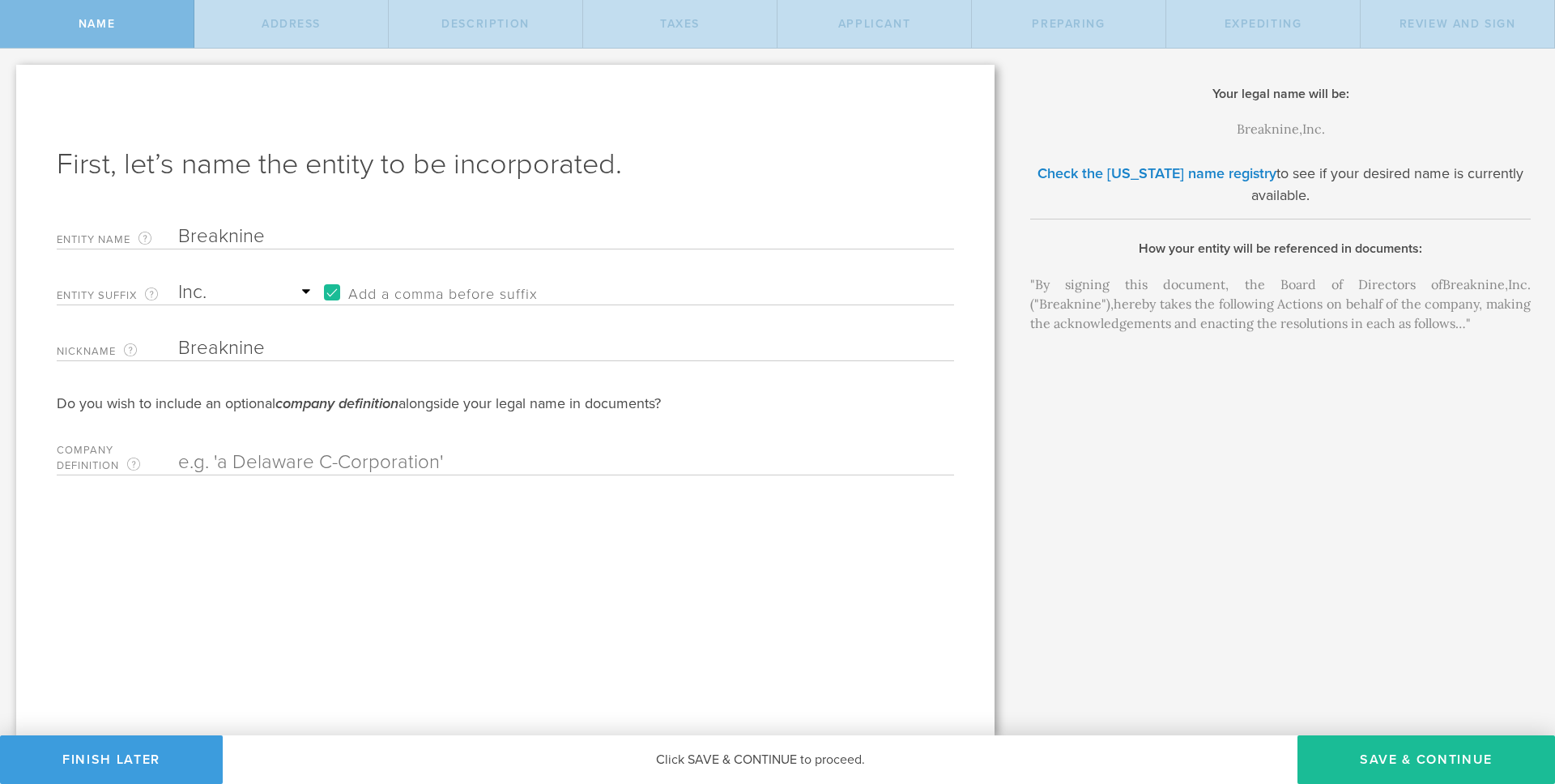
paste input "Delaware C-Corp."
click at [339, 463] on input "Delaware C-Corporporation" at bounding box center [537, 461] width 719 height 24
type input "Delaware C-Corporation"
click at [397, 467] on input "Delaware C-Corporation" at bounding box center [537, 461] width 719 height 24
click at [384, 532] on div "First, let’s name the entity to be incorporated. Entity Name The name of your D…" at bounding box center [505, 400] width 978 height 671
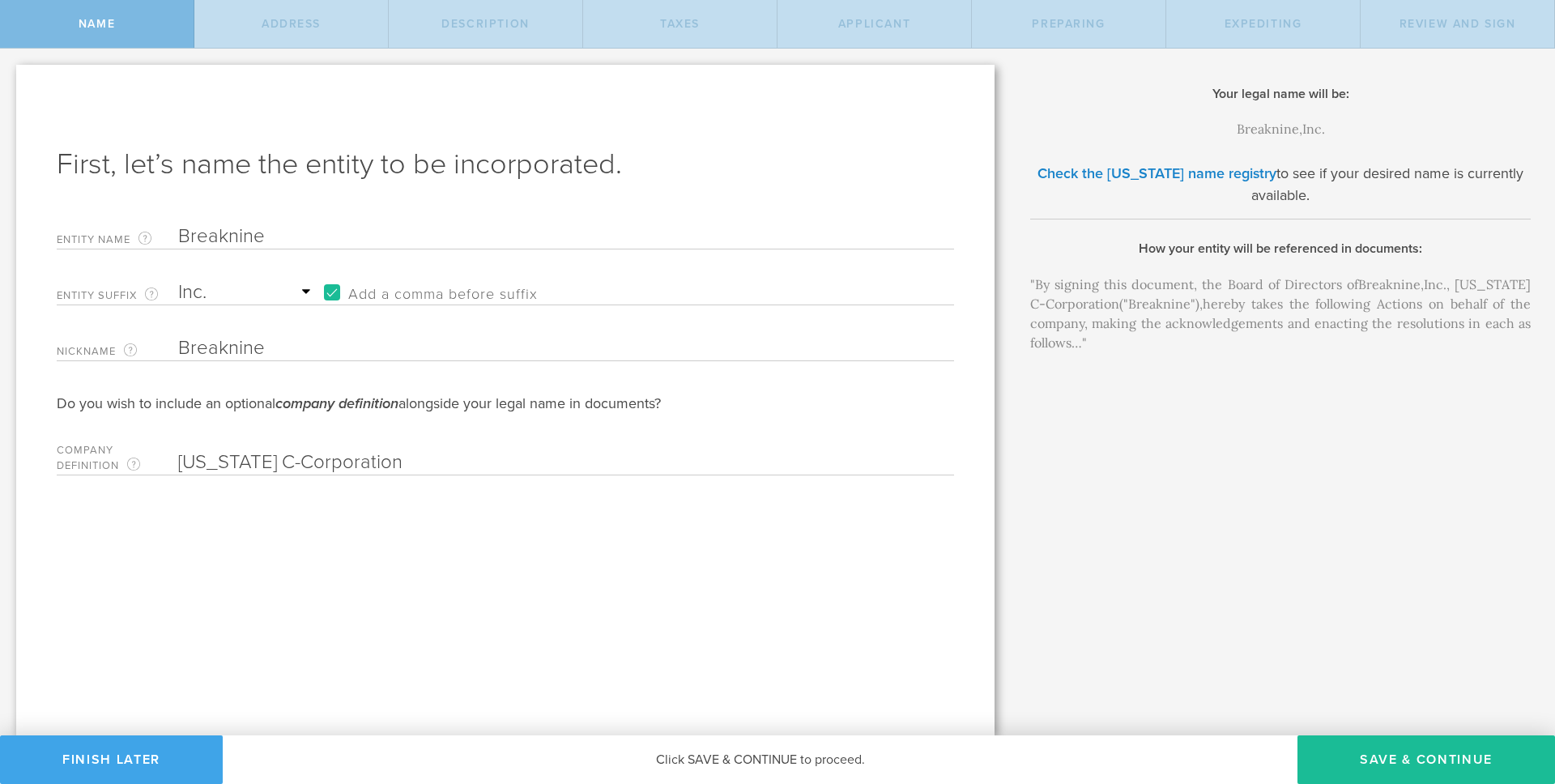
click at [118, 756] on button "Finish Later" at bounding box center [111, 759] width 223 height 49
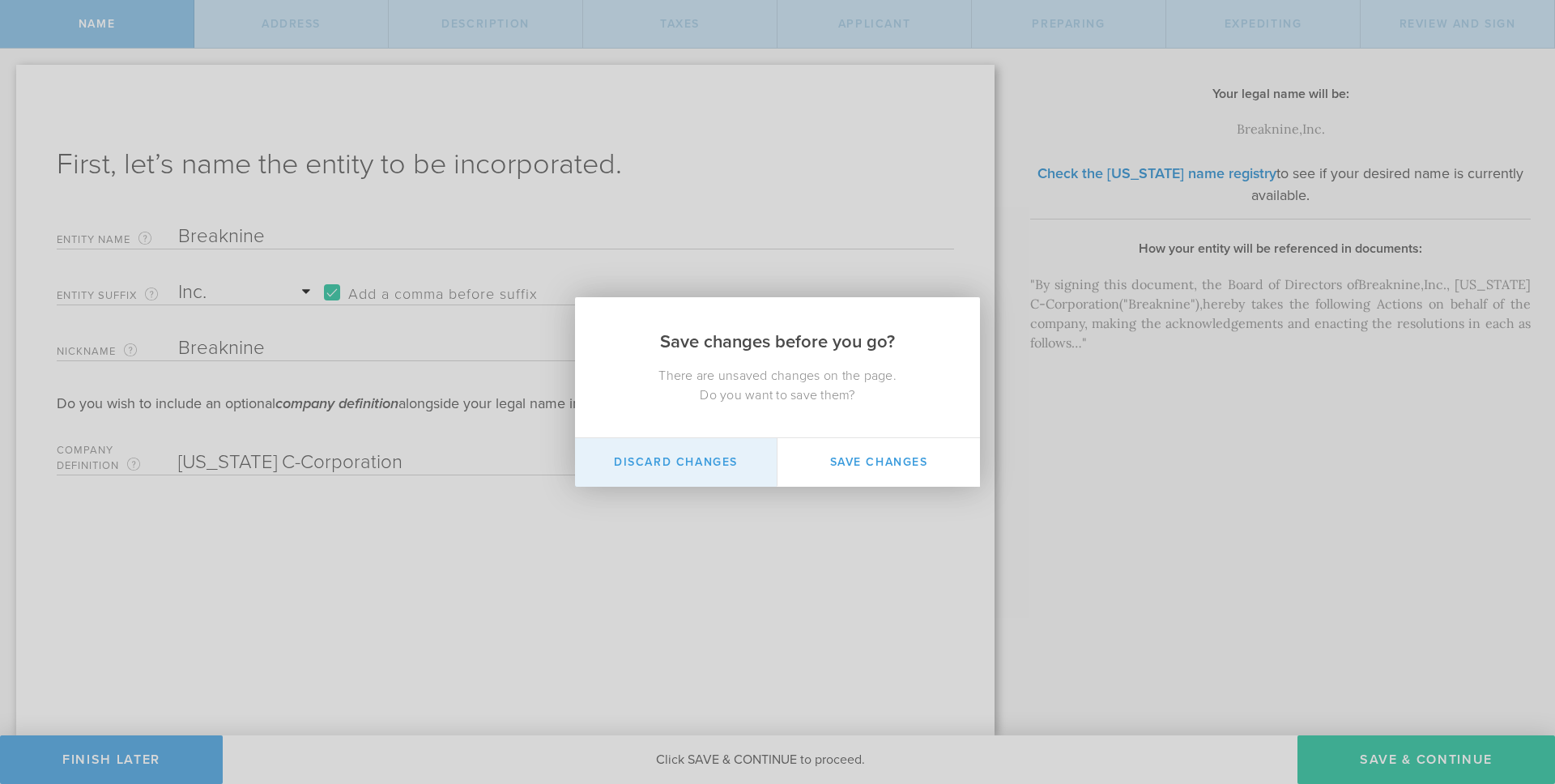
click at [675, 464] on button "Discard Changes" at bounding box center [675, 462] width 202 height 49
